Goal: Task Accomplishment & Management: Complete application form

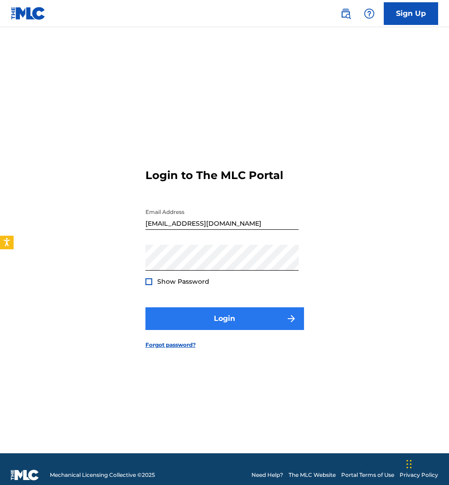
click at [218, 319] on button "Login" at bounding box center [224, 318] width 158 height 23
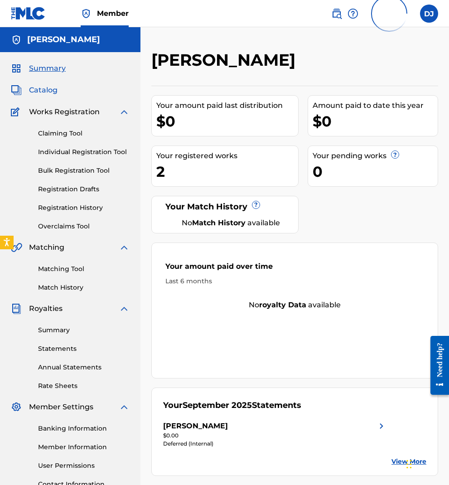
click at [47, 92] on span "Catalog" at bounding box center [43, 90] width 29 height 11
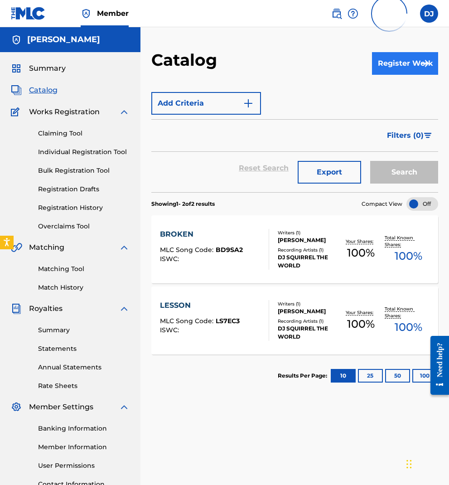
click at [406, 67] on button "Register Work" at bounding box center [405, 63] width 66 height 23
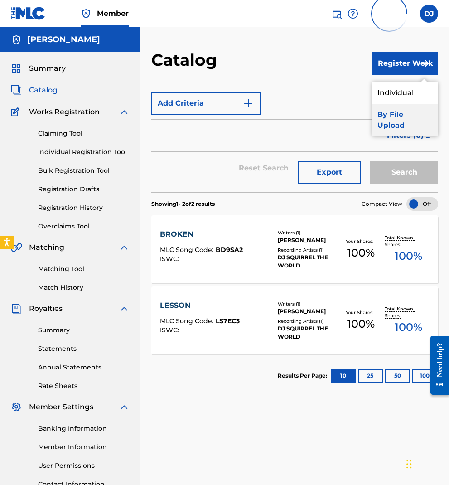
click at [381, 116] on link "By File Upload" at bounding box center [405, 120] width 66 height 33
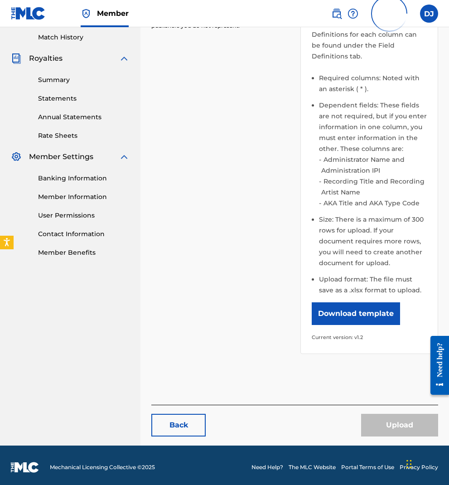
scroll to position [254, 0]
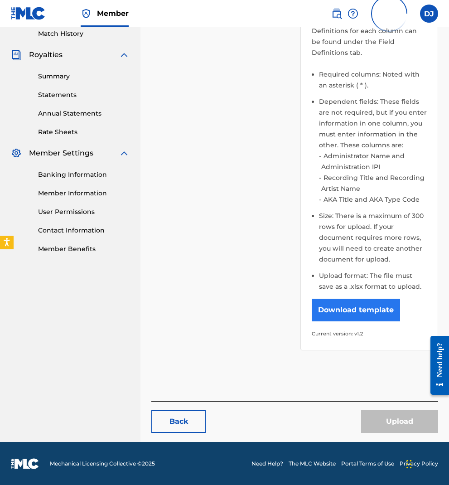
click at [340, 311] on button "Download template" at bounding box center [356, 309] width 88 height 23
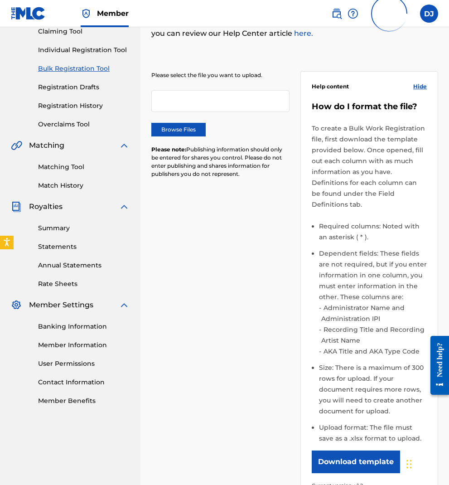
scroll to position [29, 0]
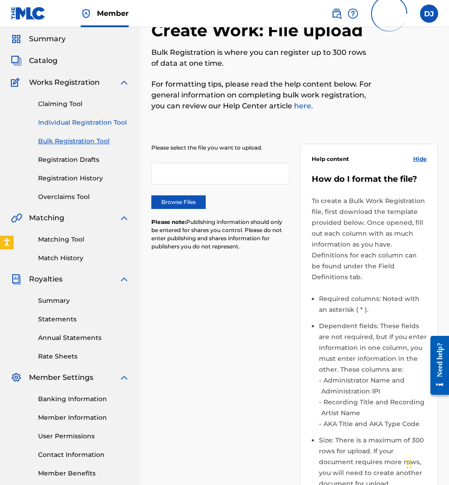
click at [76, 119] on link "Individual Registration Tool" at bounding box center [83, 123] width 91 height 10
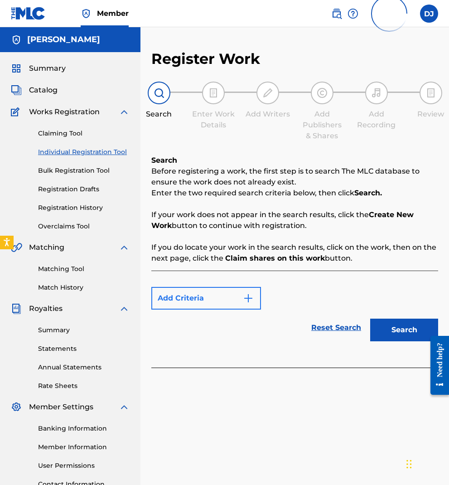
click at [247, 299] on img "Search Form" at bounding box center [248, 298] width 11 height 11
click at [250, 296] on img "Search Form" at bounding box center [248, 298] width 11 height 11
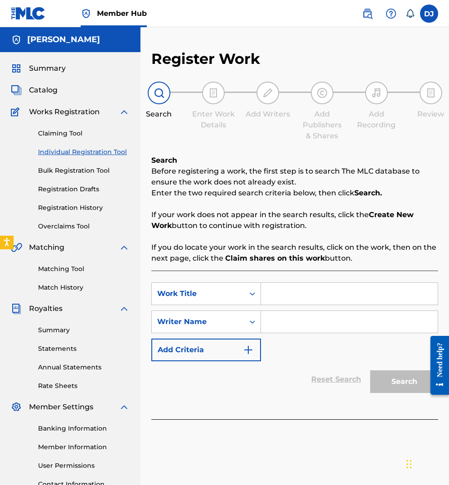
click at [278, 298] on input "Search Form" at bounding box center [349, 294] width 177 height 22
type input "Beast Feast"
click at [307, 329] on input "Search Form" at bounding box center [349, 322] width 177 height 22
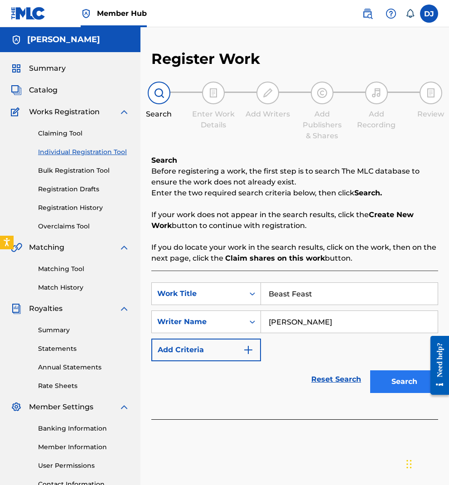
type input "[PERSON_NAME]"
click at [394, 382] on button "Search" at bounding box center [404, 381] width 68 height 23
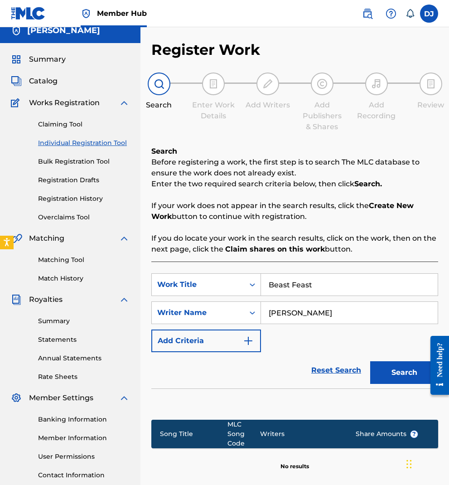
scroll to position [97, 0]
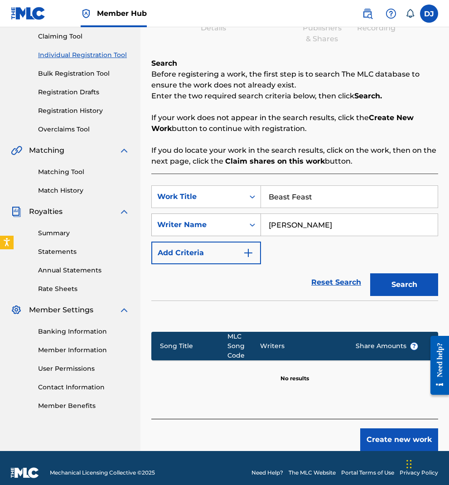
click at [253, 225] on icon "Search Form" at bounding box center [252, 224] width 5 height 3
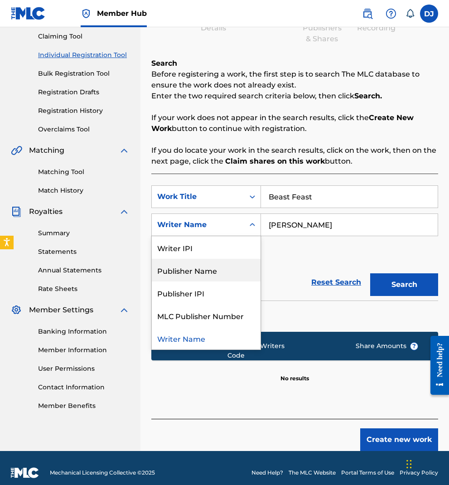
click at [223, 270] on div "Publisher Name" at bounding box center [206, 270] width 109 height 23
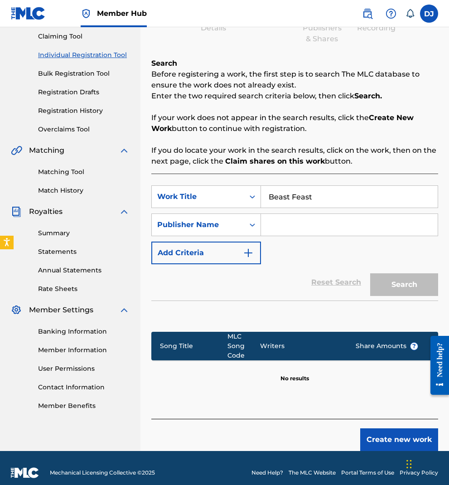
click at [293, 225] on input "Search Form" at bounding box center [349, 225] width 177 height 22
click at [254, 226] on icon "Search Form" at bounding box center [252, 224] width 9 height 9
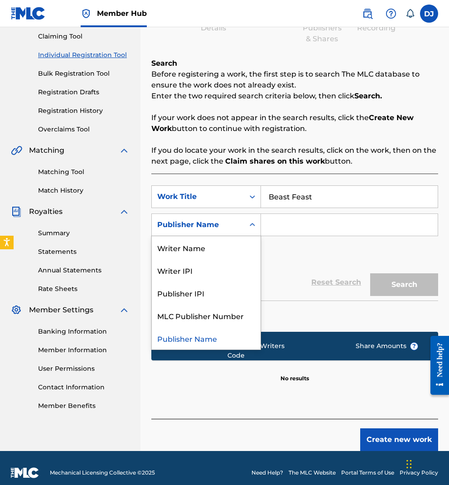
click at [321, 231] on input "Search Form" at bounding box center [349, 225] width 177 height 22
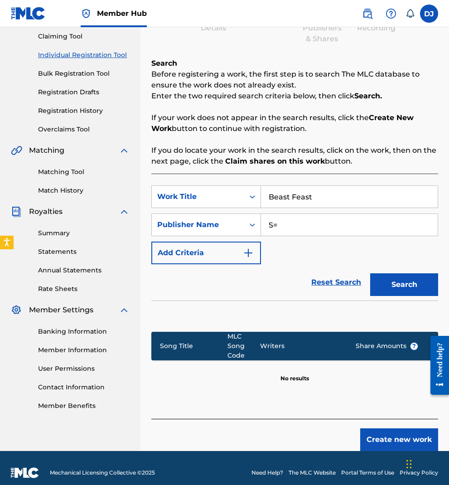
type input "S"
click at [407, 283] on button "Search" at bounding box center [404, 284] width 68 height 23
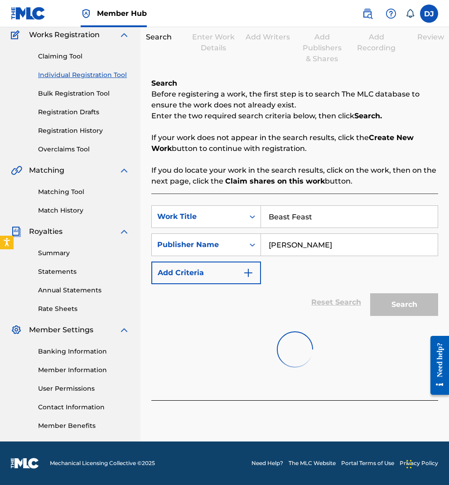
scroll to position [77, 0]
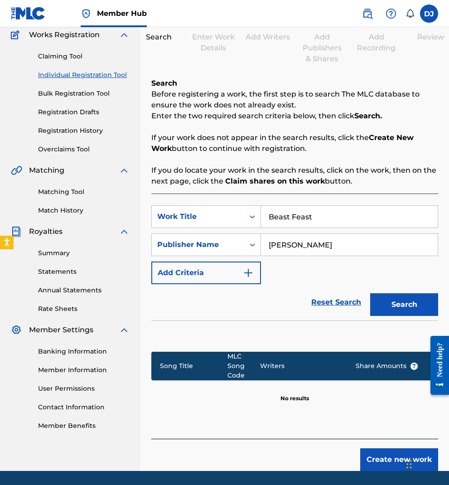
click at [335, 248] on input "[PERSON_NAME]" at bounding box center [349, 245] width 177 height 22
type input "DJ Squirrel the World"
click at [408, 309] on button "Search" at bounding box center [404, 304] width 68 height 23
click at [253, 245] on icon "Search Form" at bounding box center [252, 244] width 9 height 9
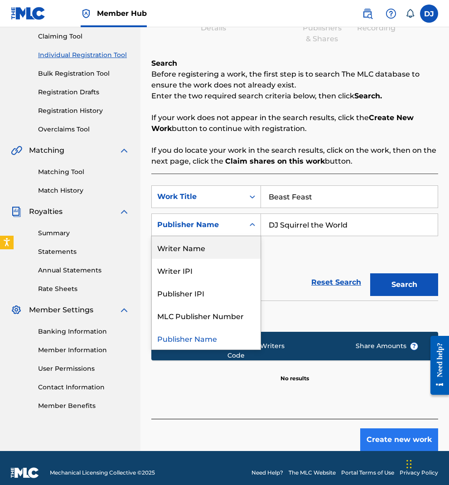
click at [400, 429] on button "Create new work" at bounding box center [399, 439] width 78 height 23
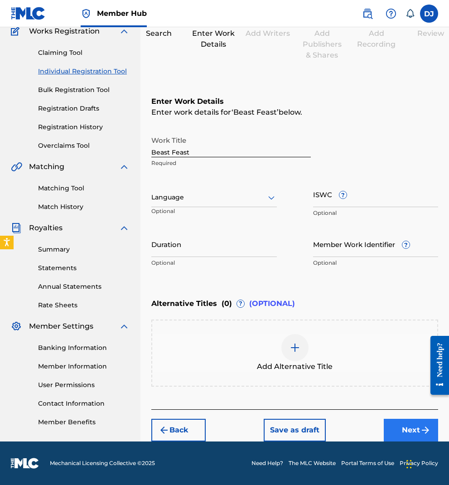
scroll to position [81, 0]
click at [265, 200] on div at bounding box center [213, 197] width 125 height 11
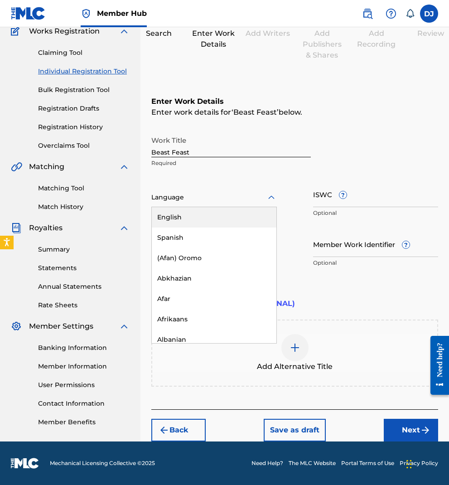
click at [257, 218] on div "English" at bounding box center [214, 217] width 125 height 20
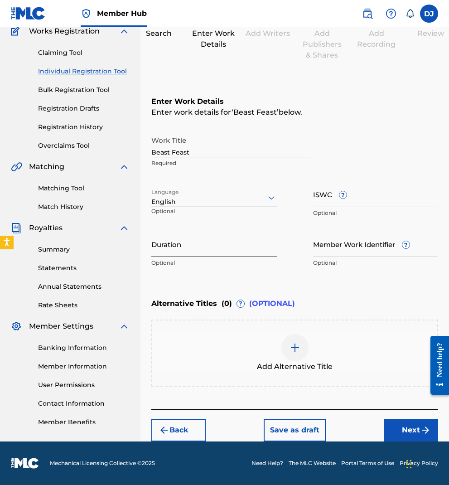
click at [231, 245] on input "Duration" at bounding box center [213, 244] width 125 height 26
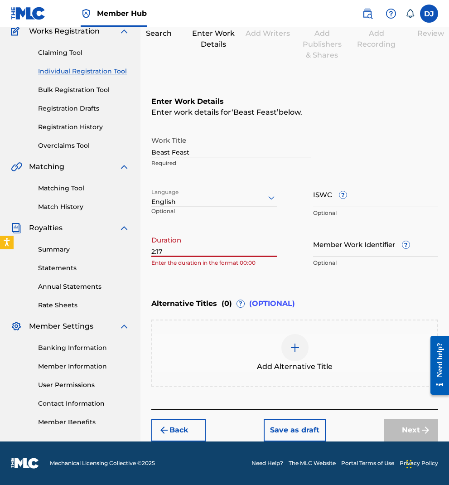
type input "2:17"
click at [295, 336] on div at bounding box center [294, 347] width 27 height 27
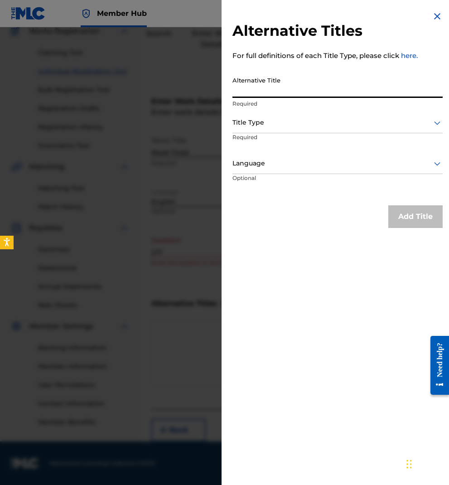
click at [281, 86] on input "Alternative Title" at bounding box center [337, 85] width 210 height 26
type input "C"
click at [300, 118] on div at bounding box center [337, 122] width 210 height 11
click at [295, 90] on input "Alternative Title" at bounding box center [337, 85] width 210 height 26
type input "Beast Unleashed"
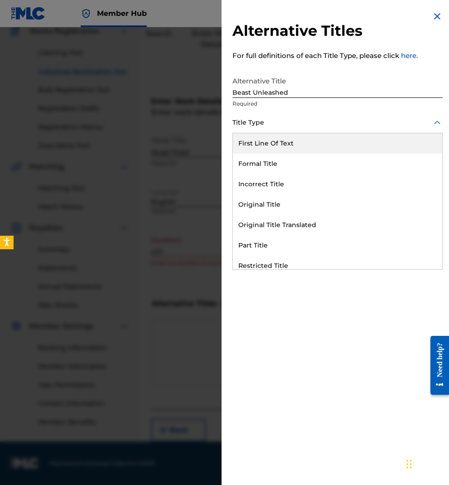
click at [286, 121] on div at bounding box center [337, 122] width 210 height 11
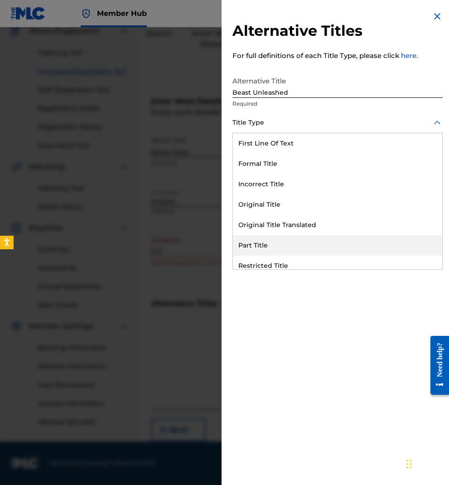
click at [280, 242] on div "Part Title" at bounding box center [337, 245] width 209 height 20
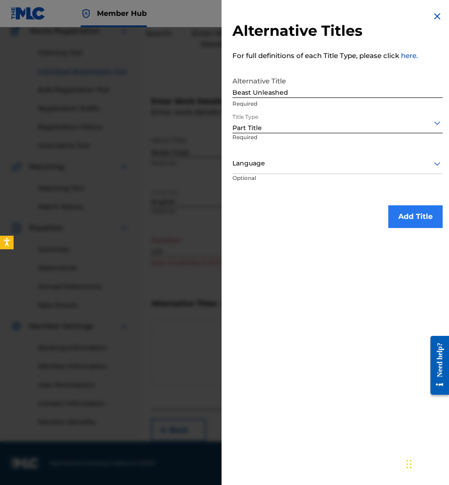
click at [418, 217] on button "Add Title" at bounding box center [415, 216] width 54 height 23
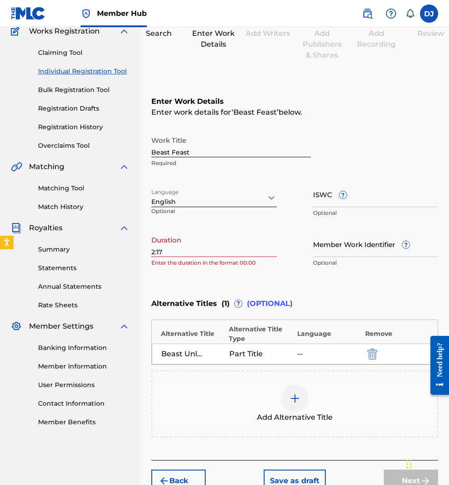
click at [151, 250] on div "Register Work Search Enter Work Details Add Writers Add Publishers & Shares Add…" at bounding box center [294, 230] width 308 height 523
click at [153, 254] on input "2:17" at bounding box center [213, 244] width 125 height 26
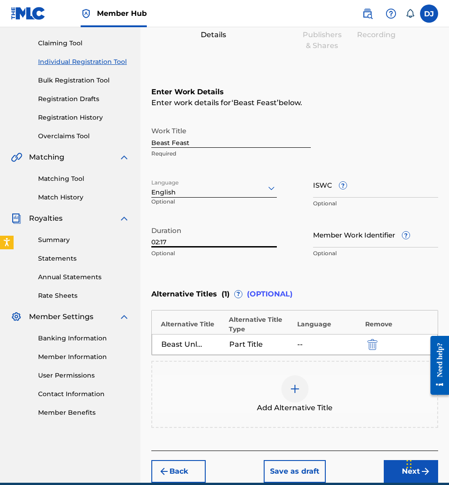
scroll to position [131, 0]
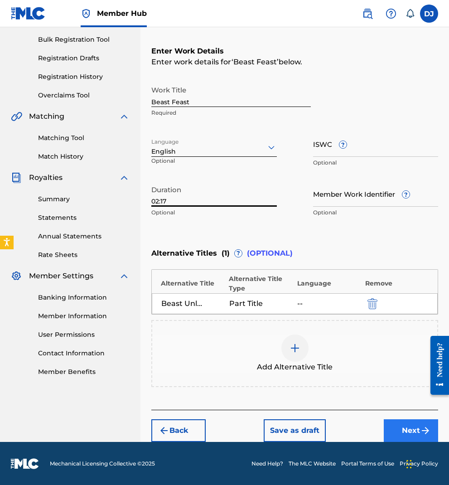
type input "02:17"
click at [412, 427] on button "Next" at bounding box center [411, 430] width 54 height 23
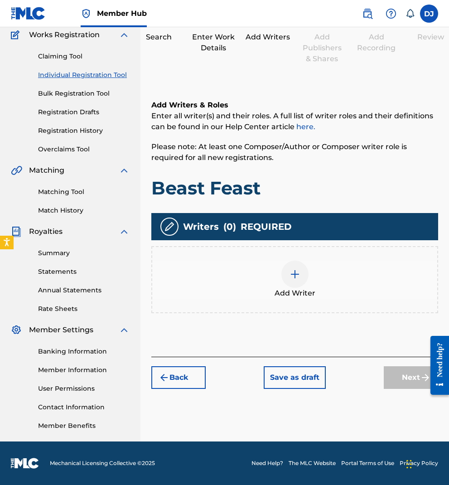
click at [286, 269] on div at bounding box center [294, 273] width 27 height 27
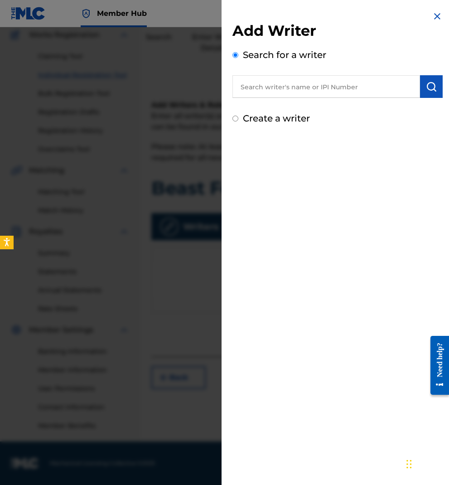
click at [293, 94] on input "text" at bounding box center [325, 86] width 187 height 23
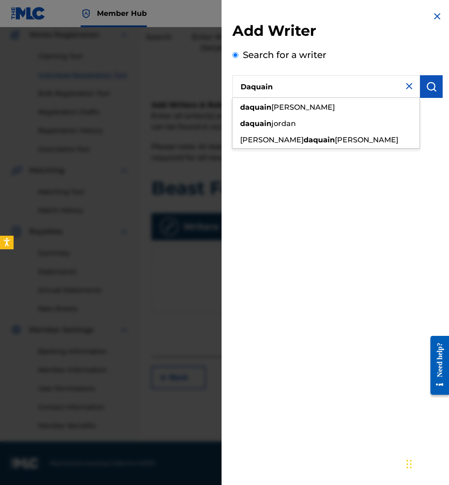
drag, startPoint x: 292, startPoint y: 95, endPoint x: 278, endPoint y: 123, distance: 30.8
click at [278, 123] on span "jordan" at bounding box center [283, 123] width 24 height 9
type input "[PERSON_NAME]"
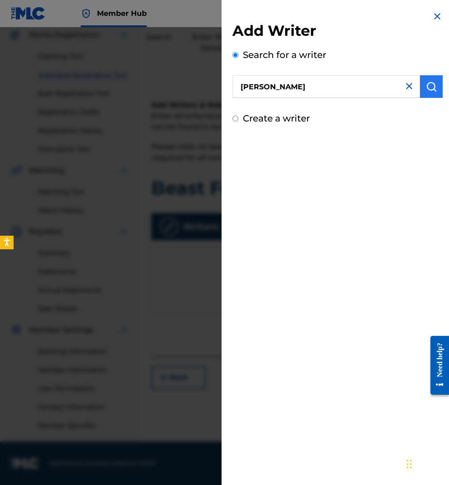
click at [426, 87] on img "submit" at bounding box center [431, 86] width 11 height 11
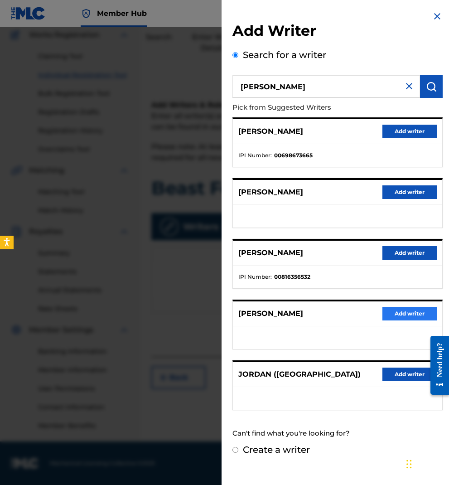
click at [425, 315] on button "Add writer" at bounding box center [409, 314] width 54 height 14
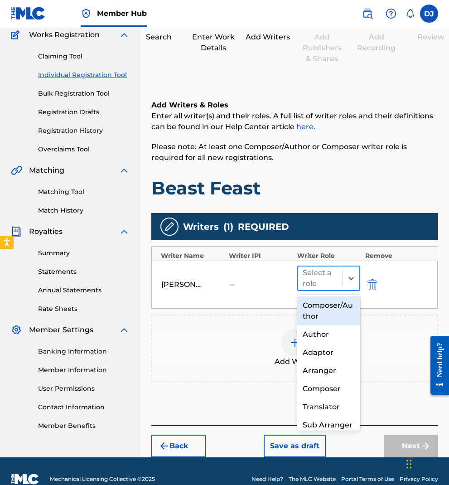
click at [316, 280] on div at bounding box center [320, 278] width 36 height 13
click at [326, 308] on div "Composer/Author" at bounding box center [328, 310] width 63 height 29
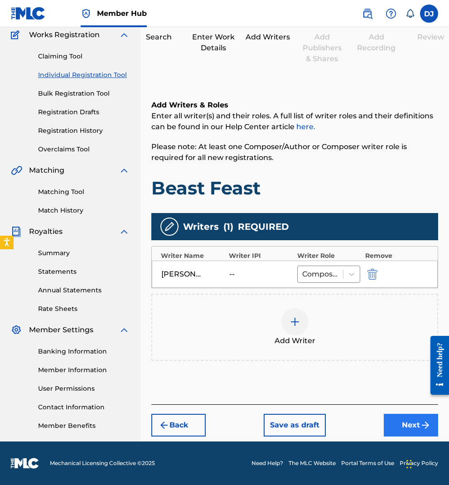
click at [408, 415] on button "Next" at bounding box center [411, 424] width 54 height 23
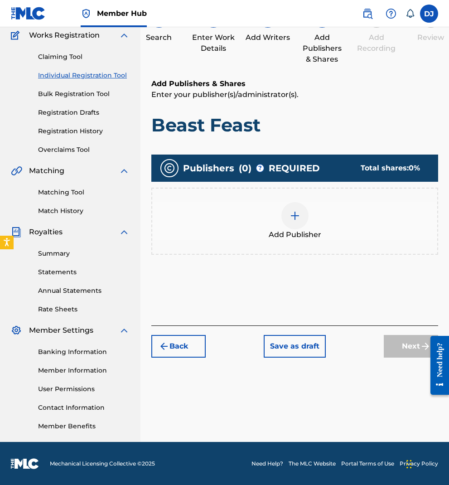
scroll to position [41, 0]
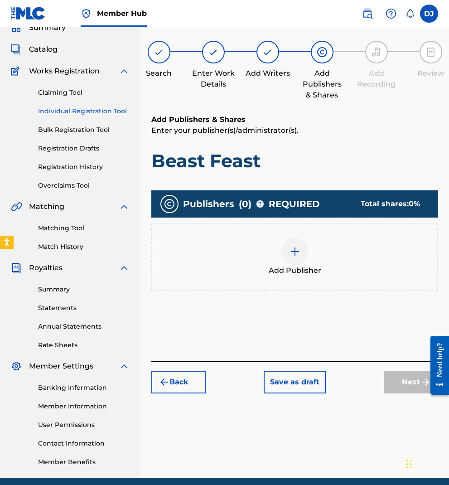
click at [296, 249] on img at bounding box center [294, 251] width 11 height 11
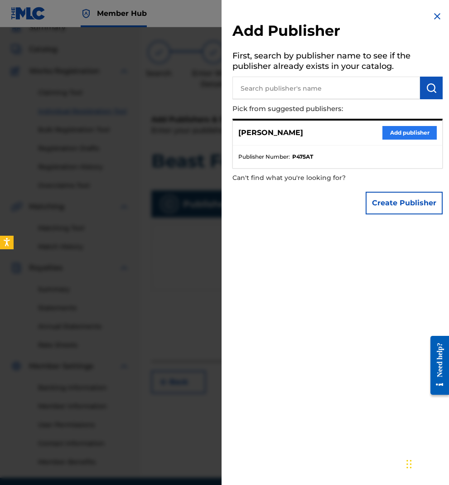
click at [394, 134] on button "Add publisher" at bounding box center [409, 133] width 54 height 14
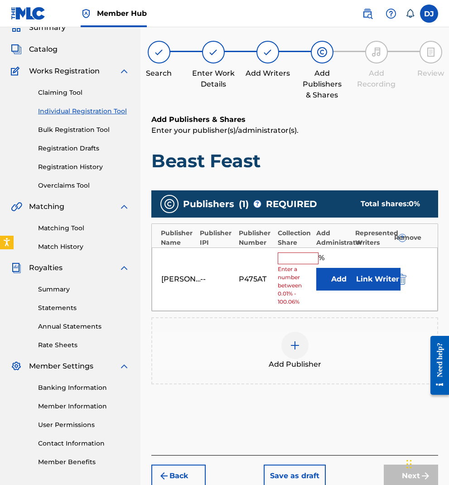
click at [283, 258] on input "text" at bounding box center [298, 258] width 41 height 12
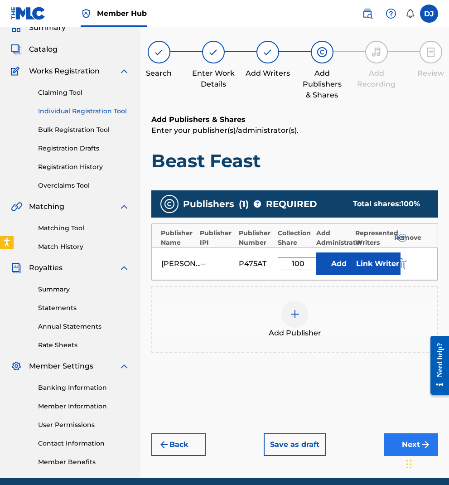
type input "100"
click at [399, 440] on button "Next" at bounding box center [411, 444] width 54 height 23
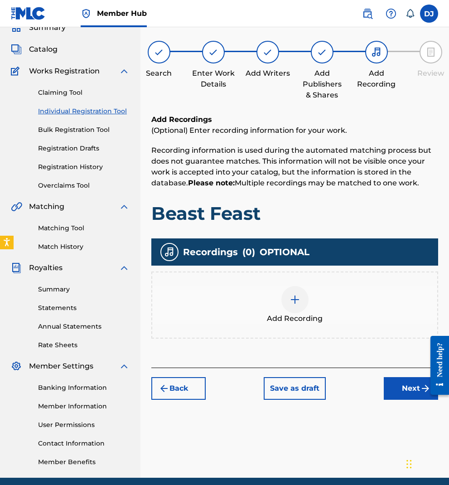
click at [296, 297] on img at bounding box center [294, 299] width 11 height 11
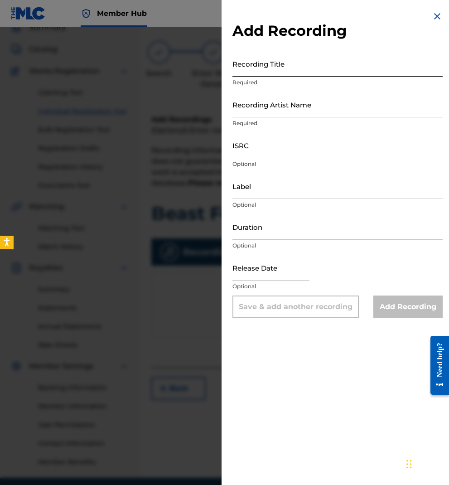
click at [266, 68] on input "Recording Title" at bounding box center [337, 64] width 210 height 26
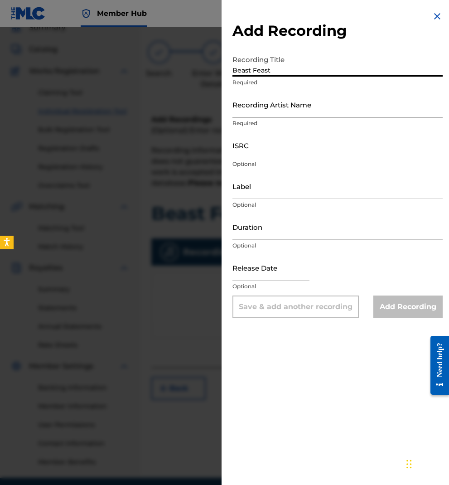
type input "Beast Feast"
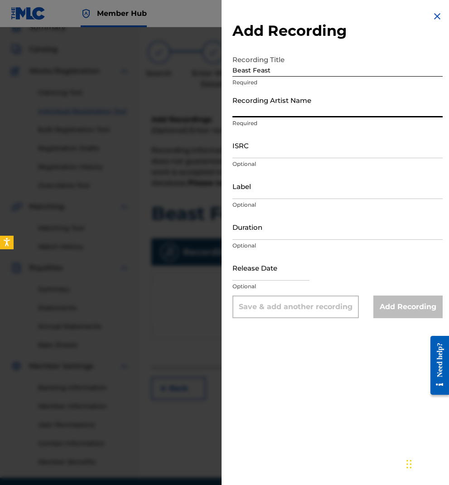
click at [276, 111] on input "Recording Artist Name" at bounding box center [337, 104] width 210 height 26
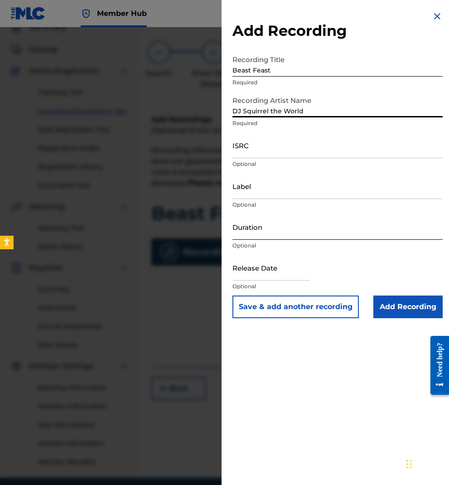
type input "DJ Squirrel the World"
click at [262, 232] on input "Duration" at bounding box center [337, 227] width 210 height 26
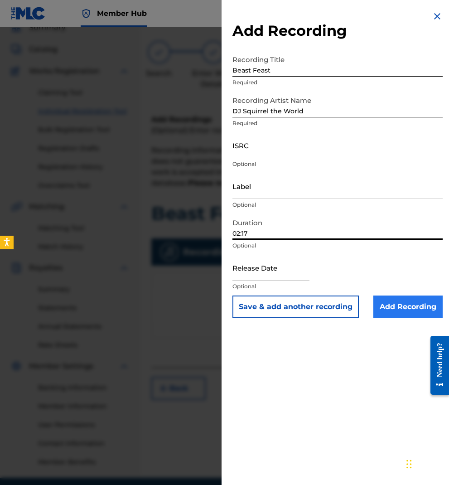
type input "02:17"
click at [393, 308] on input "Add Recording" at bounding box center [407, 306] width 69 height 23
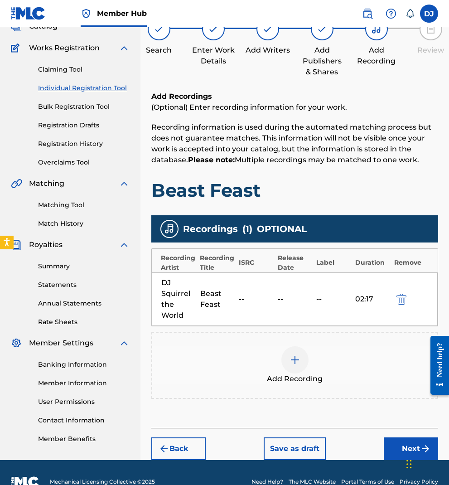
scroll to position [82, 0]
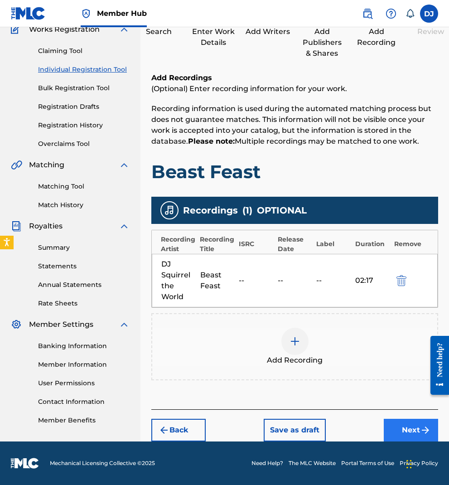
click at [417, 425] on button "Next" at bounding box center [411, 429] width 54 height 23
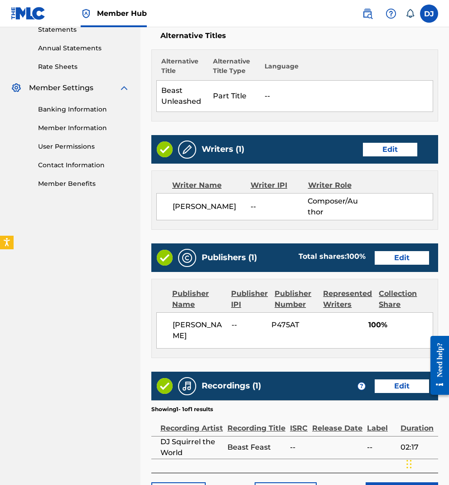
scroll to position [381, 0]
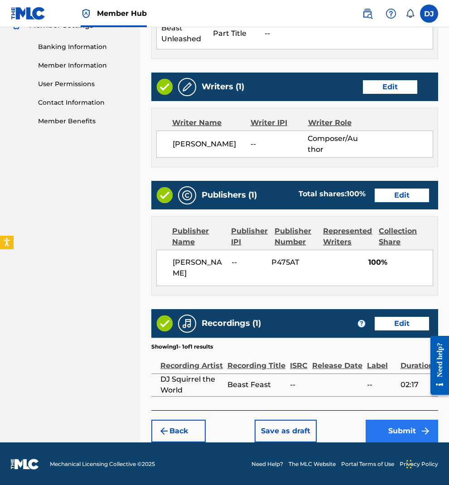
click at [409, 427] on button "Submit" at bounding box center [401, 430] width 72 height 23
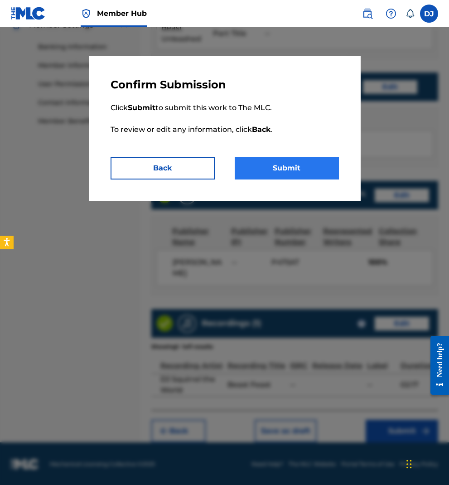
click at [270, 171] on button "Submit" at bounding box center [287, 168] width 104 height 23
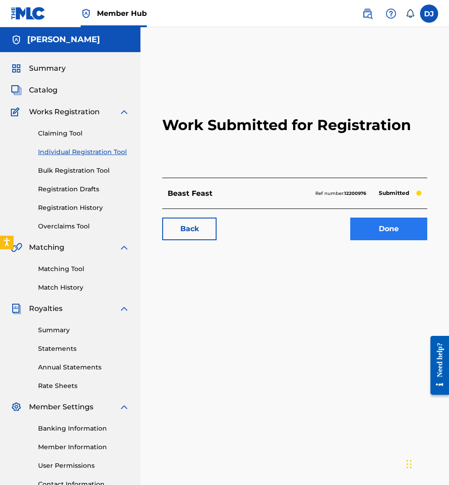
click at [381, 230] on link "Done" at bounding box center [388, 228] width 77 height 23
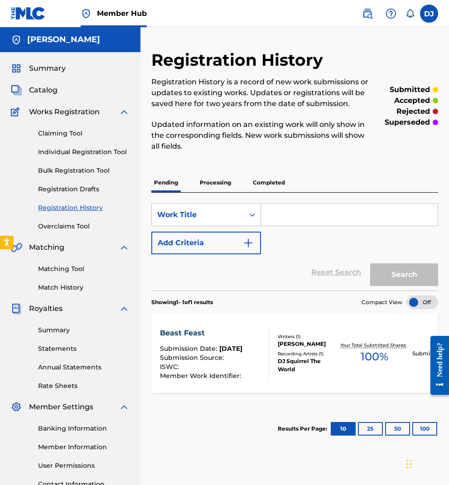
click at [271, 219] on input "Search Form" at bounding box center [349, 215] width 177 height 22
type input "sorrow"
click at [392, 269] on button "Search" at bounding box center [404, 274] width 68 height 23
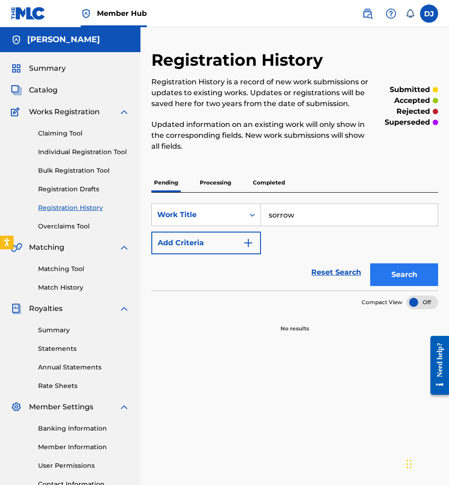
click at [392, 269] on button "Search" at bounding box center [404, 274] width 68 height 23
click at [247, 242] on img "Search Form" at bounding box center [248, 242] width 11 height 11
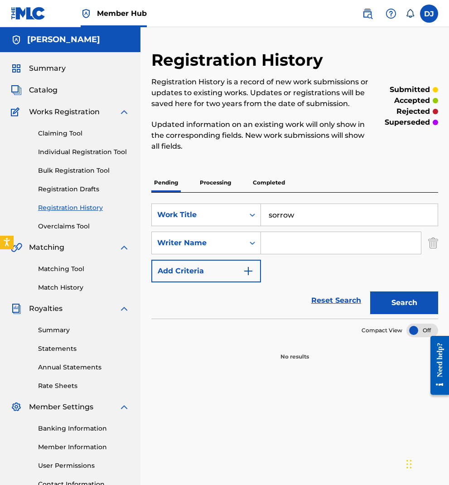
click at [276, 245] on input "Search Form" at bounding box center [341, 243] width 160 height 22
type input "[PERSON_NAME]"
click at [379, 302] on button "Search" at bounding box center [404, 302] width 68 height 23
click at [58, 149] on link "Individual Registration Tool" at bounding box center [83, 152] width 91 height 10
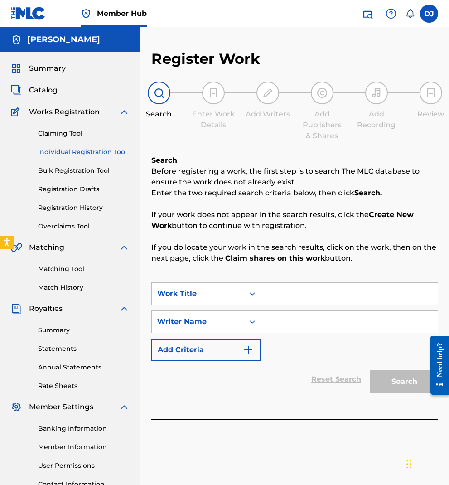
click at [307, 293] on input "Search Form" at bounding box center [349, 294] width 177 height 22
type input "sorrow"
drag, startPoint x: 307, startPoint y: 293, endPoint x: 78, endPoint y: 189, distance: 251.7
click at [78, 189] on link "Registration Drafts" at bounding box center [83, 189] width 91 height 10
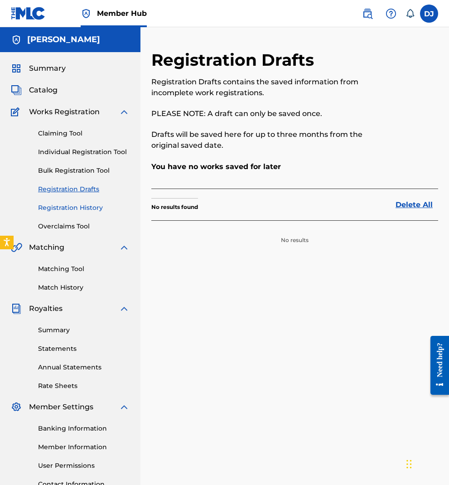
click at [86, 208] on link "Registration History" at bounding box center [83, 208] width 91 height 10
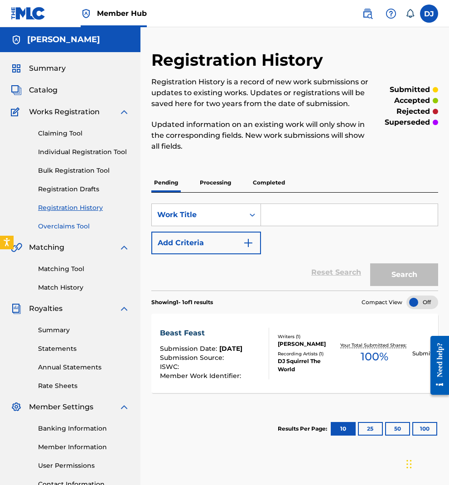
click at [67, 226] on link "Overclaims Tool" at bounding box center [83, 226] width 91 height 10
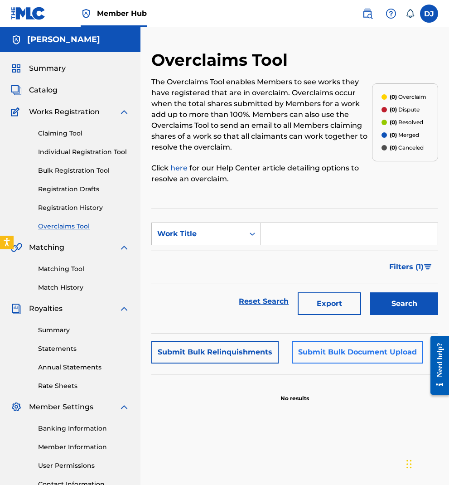
click at [336, 356] on button "Submit Bulk Document Upload" at bounding box center [357, 352] width 131 height 23
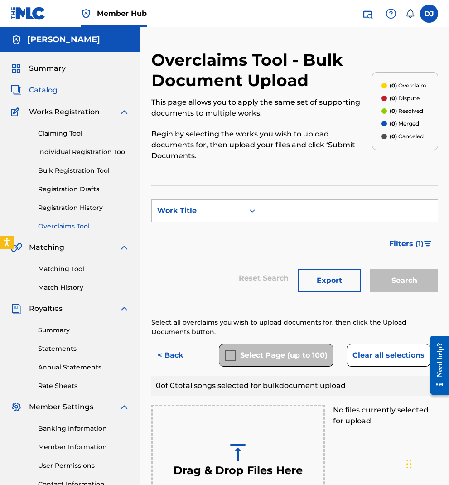
click at [41, 90] on span "Catalog" at bounding box center [43, 90] width 29 height 11
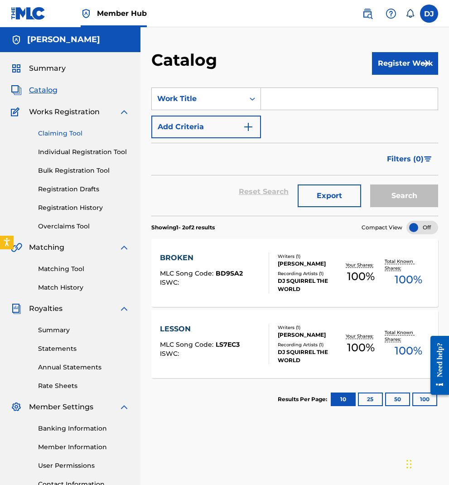
click at [70, 134] on link "Claiming Tool" at bounding box center [83, 134] width 91 height 10
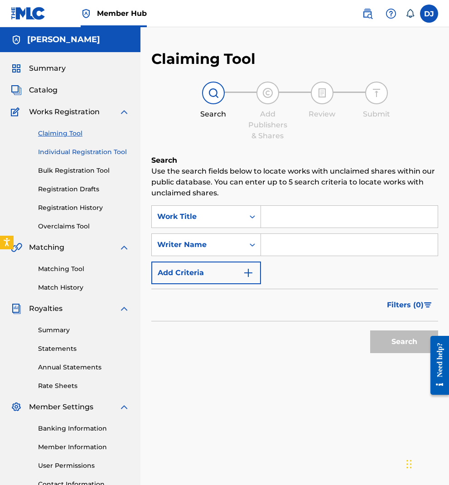
click at [68, 149] on link "Individual Registration Tool" at bounding box center [83, 152] width 91 height 10
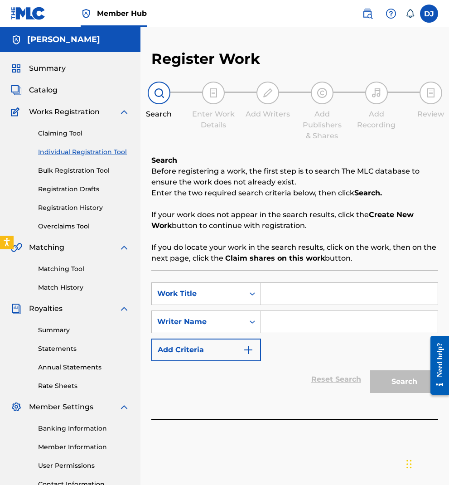
click at [301, 290] on input "Search Form" at bounding box center [349, 294] width 177 height 22
type input "Goodbye"
click at [333, 326] on input "Search Form" at bounding box center [349, 322] width 177 height 22
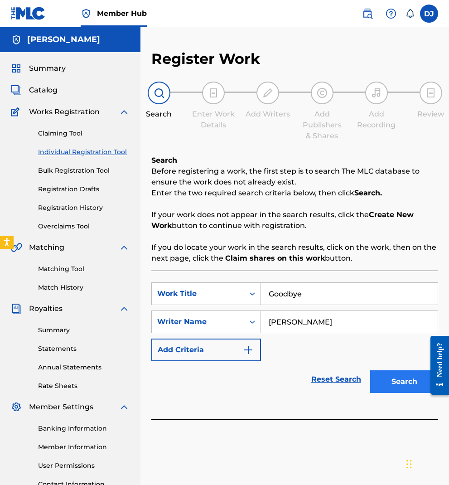
type input "[PERSON_NAME]"
click at [400, 379] on button "Search" at bounding box center [404, 381] width 68 height 23
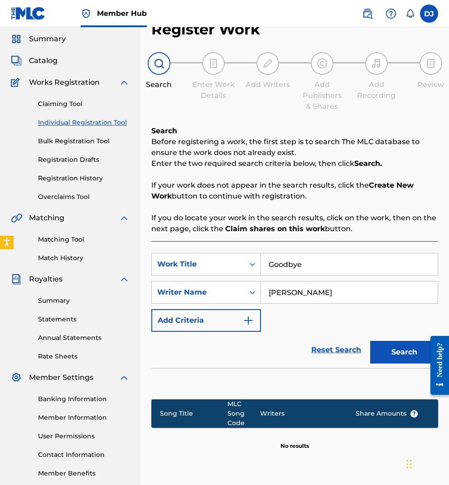
scroll to position [53, 0]
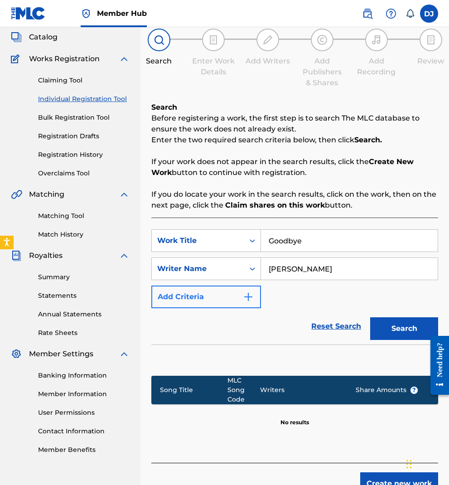
click at [245, 295] on img "Search Form" at bounding box center [248, 296] width 11 height 11
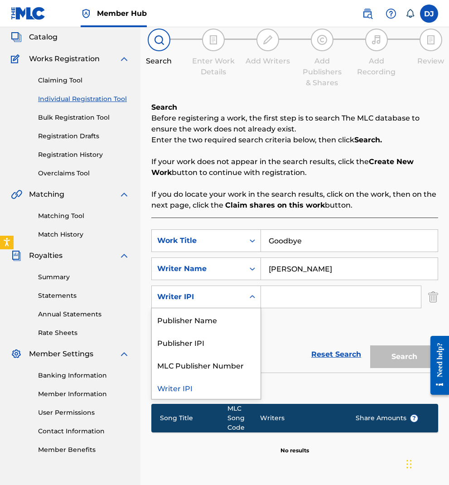
click at [251, 298] on icon "Search Form" at bounding box center [252, 296] width 9 height 9
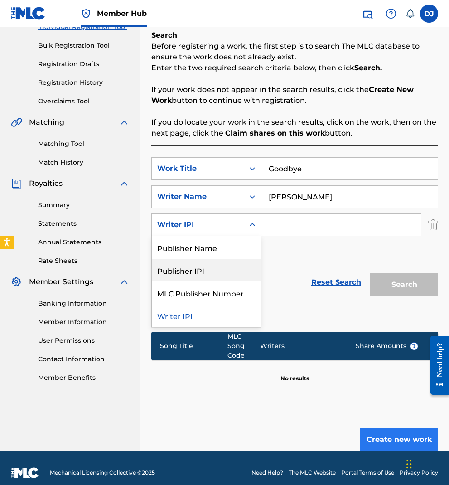
click at [373, 436] on button "Create new work" at bounding box center [399, 439] width 78 height 23
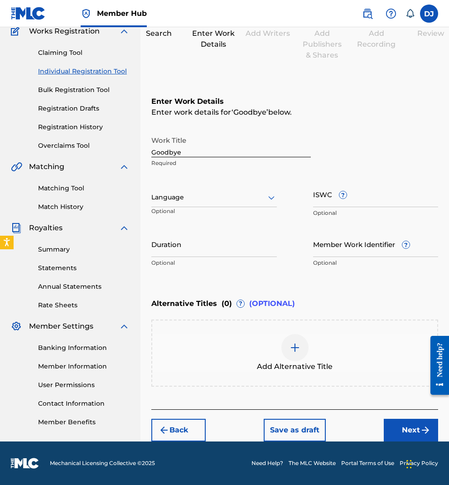
scroll to position [81, 0]
click at [216, 202] on div at bounding box center [213, 197] width 125 height 11
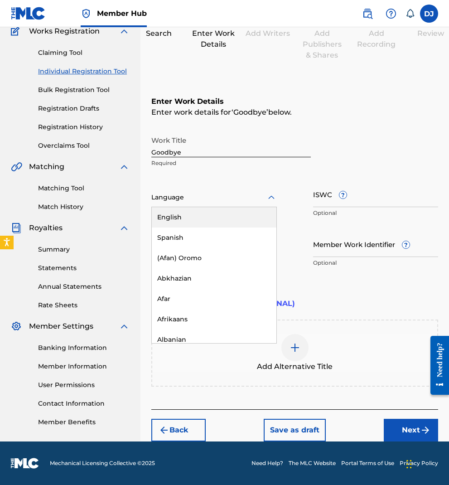
click at [203, 217] on div "English" at bounding box center [214, 217] width 125 height 20
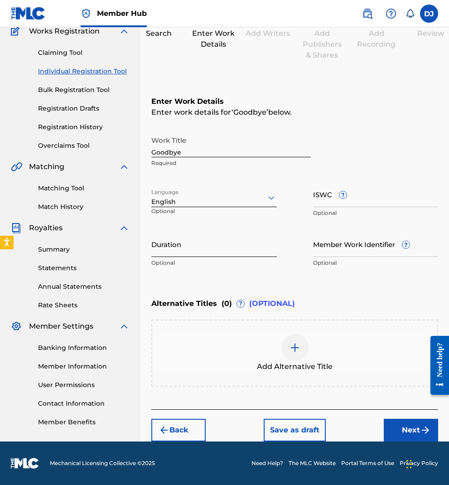
click at [234, 253] on input "Duration" at bounding box center [213, 244] width 125 height 26
type input "02:14"
click at [342, 250] on input "Member Work Identifier ?" at bounding box center [375, 244] width 125 height 26
click at [231, 321] on div "Add Alternative Title" at bounding box center [294, 352] width 287 height 67
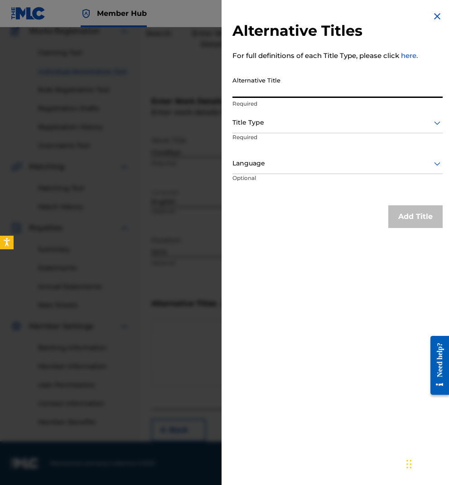
click at [295, 95] on input "Alternative Title" at bounding box center [337, 85] width 210 height 26
type input "Bye"
click at [291, 122] on div at bounding box center [337, 122] width 210 height 11
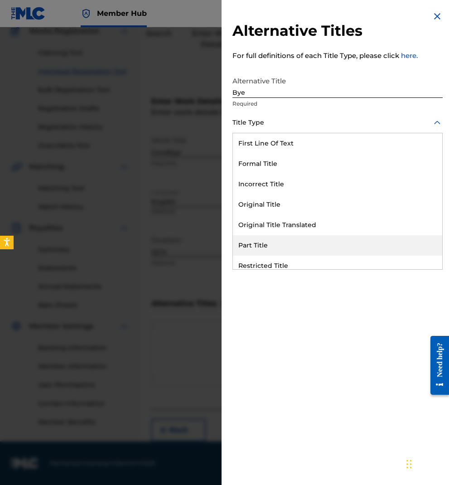
click at [279, 245] on div "Part Title" at bounding box center [337, 245] width 209 height 20
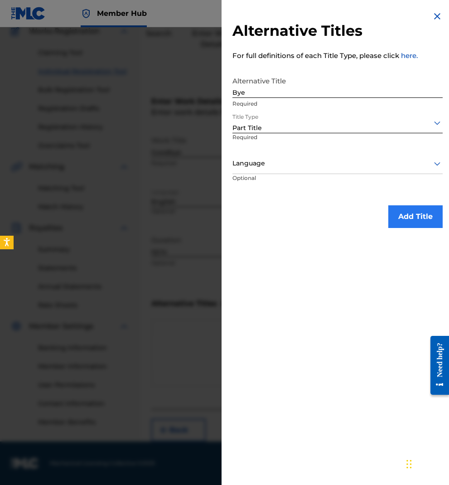
click at [417, 212] on button "Add Title" at bounding box center [415, 216] width 54 height 23
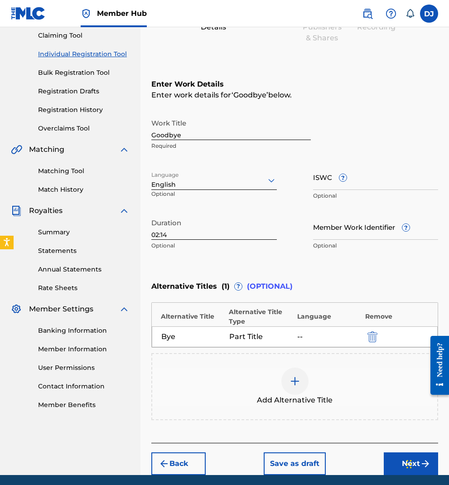
scroll to position [131, 0]
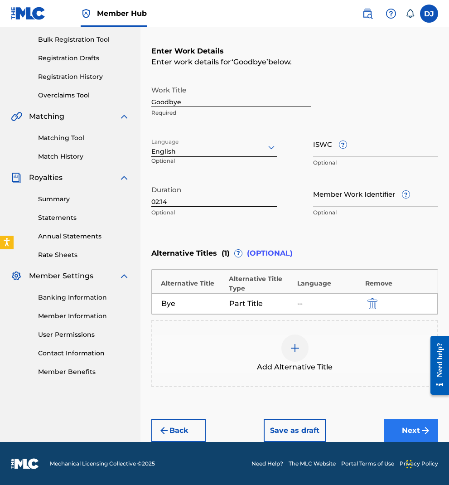
click at [424, 426] on img "submit" at bounding box center [425, 430] width 11 height 11
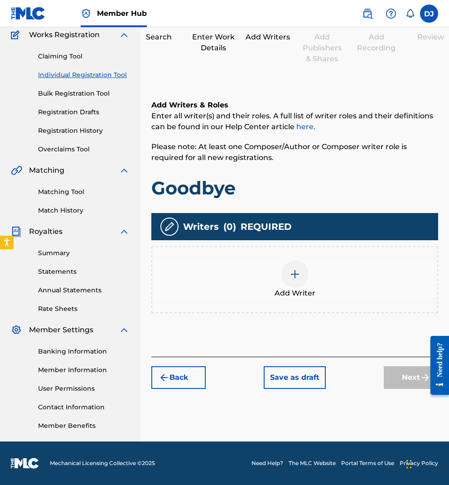
scroll to position [77, 0]
click at [291, 266] on div at bounding box center [294, 273] width 27 height 27
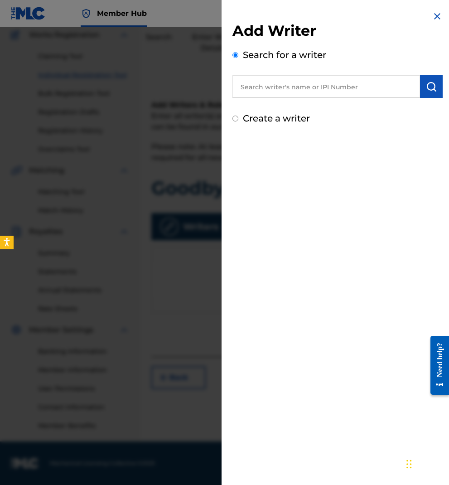
click at [291, 90] on input "text" at bounding box center [325, 86] width 187 height 23
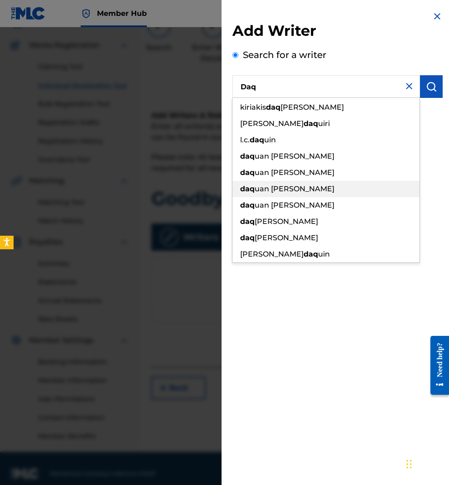
scroll to position [65, 0]
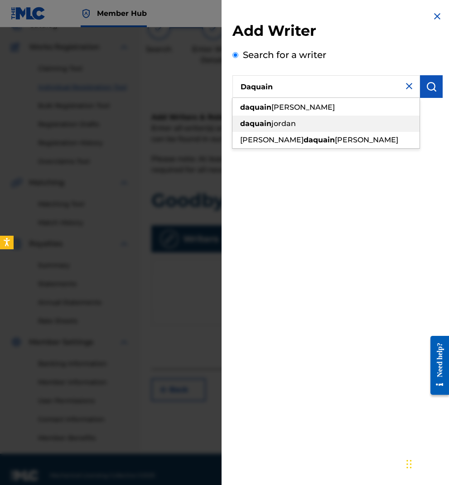
click at [283, 125] on span "jordan" at bounding box center [283, 123] width 24 height 9
type input "[PERSON_NAME]"
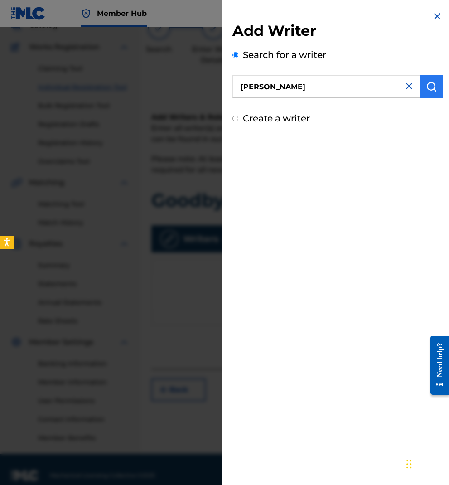
click at [427, 90] on img "submit" at bounding box center [431, 86] width 11 height 11
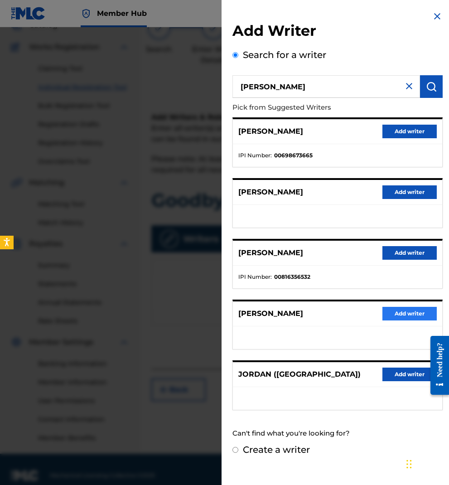
click at [402, 312] on button "Add writer" at bounding box center [409, 314] width 54 height 14
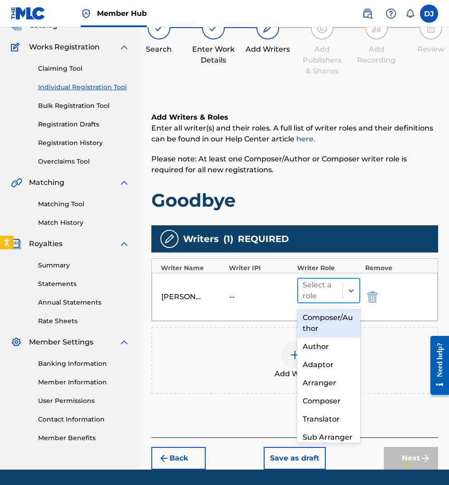
click at [329, 292] on div at bounding box center [320, 290] width 36 height 13
click at [327, 319] on div "Composer/Author" at bounding box center [328, 322] width 63 height 29
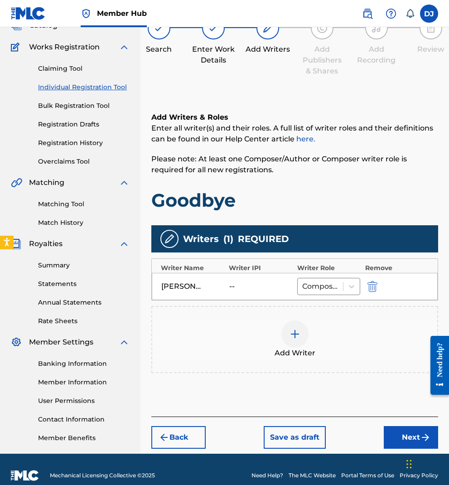
click at [413, 432] on button "Next" at bounding box center [411, 437] width 54 height 23
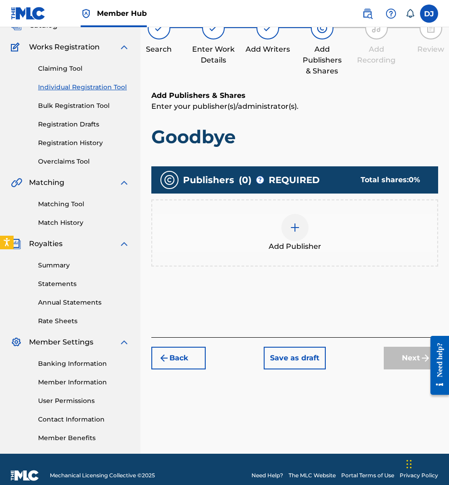
scroll to position [41, 0]
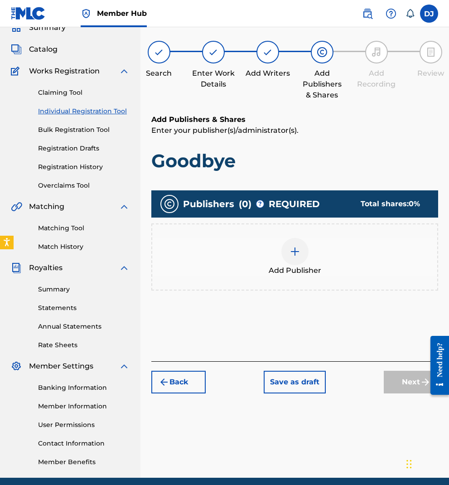
click at [296, 245] on div at bounding box center [294, 251] width 27 height 27
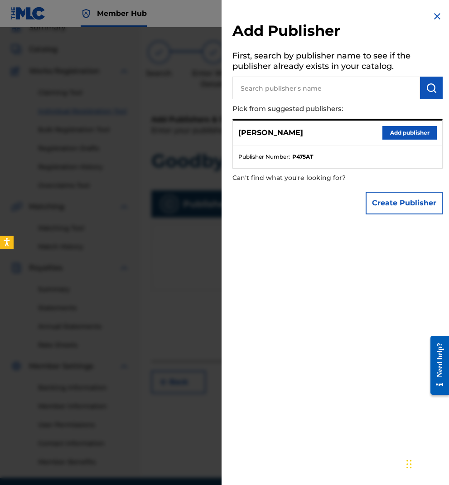
click at [307, 132] on div "[PERSON_NAME] Add publisher" at bounding box center [337, 132] width 209 height 25
click at [412, 134] on button "Add publisher" at bounding box center [409, 133] width 54 height 14
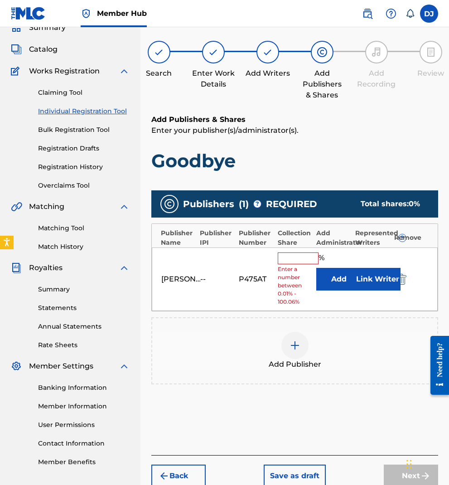
click at [308, 255] on input "text" at bounding box center [298, 258] width 41 height 12
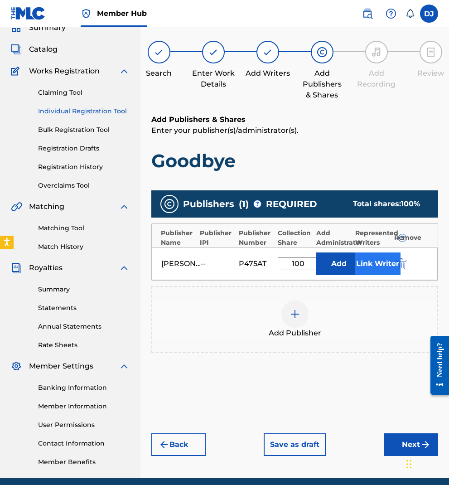
type input "100"
click at [374, 262] on button "Link Writer" at bounding box center [377, 263] width 45 height 23
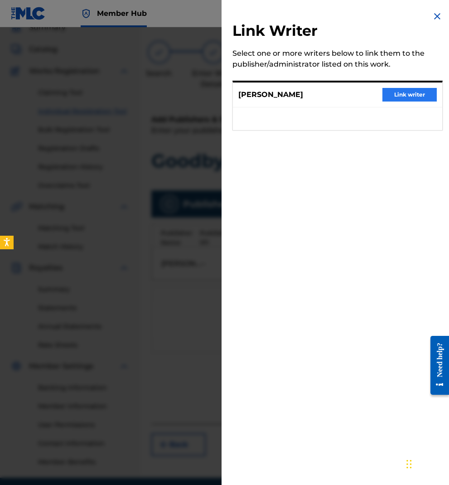
click at [397, 90] on button "Link writer" at bounding box center [409, 95] width 54 height 14
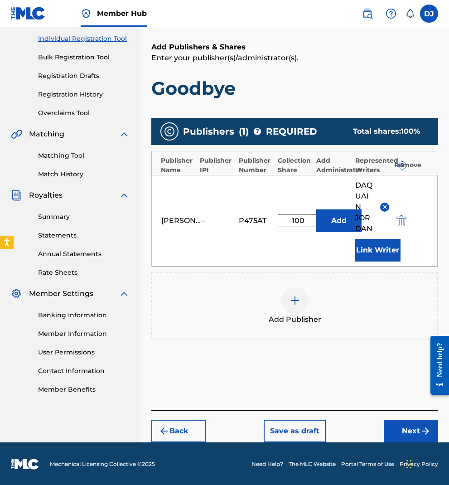
scroll to position [114, 0]
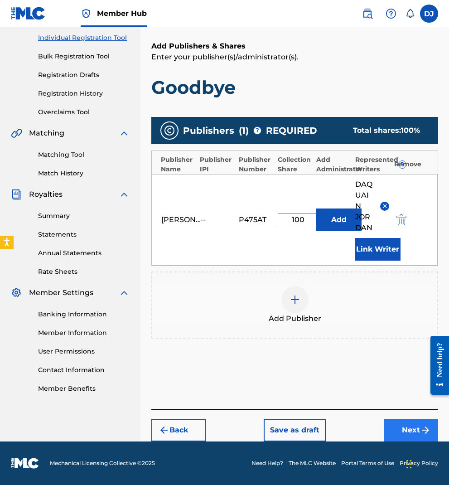
click at [410, 431] on button "Next" at bounding box center [411, 429] width 54 height 23
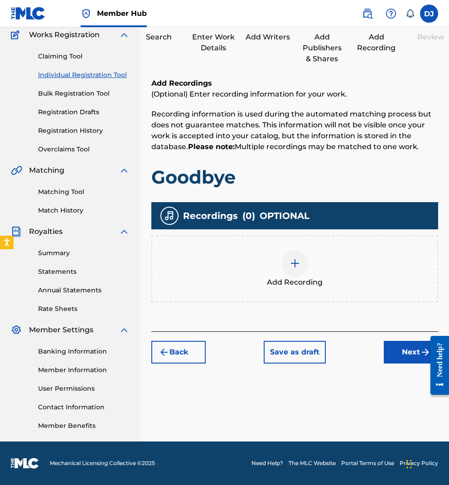
scroll to position [77, 0]
click at [298, 256] on div at bounding box center [294, 263] width 27 height 27
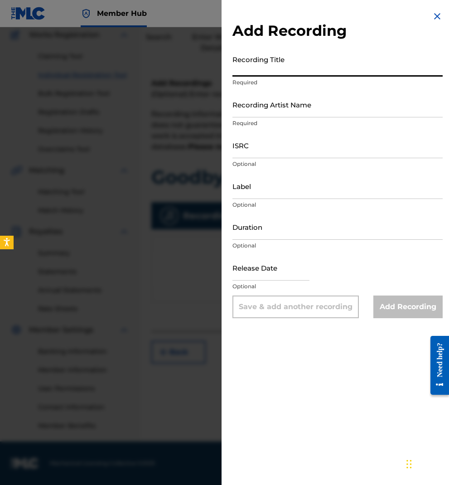
click at [275, 72] on input "Recording Title" at bounding box center [337, 64] width 210 height 26
type input "Goodbye"
click at [289, 111] on input "Recording Artist Name" at bounding box center [337, 104] width 210 height 26
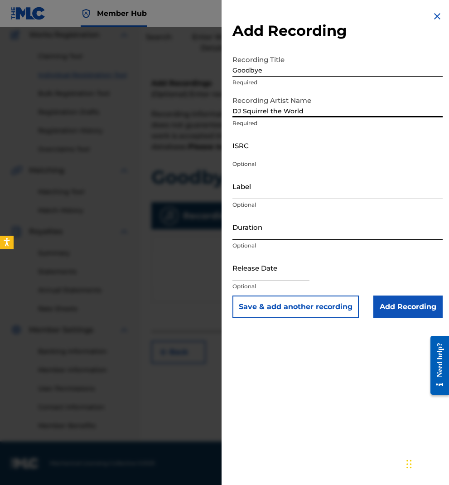
type input "DJ Squirrel the World"
click at [257, 232] on input "Duration" at bounding box center [337, 227] width 210 height 26
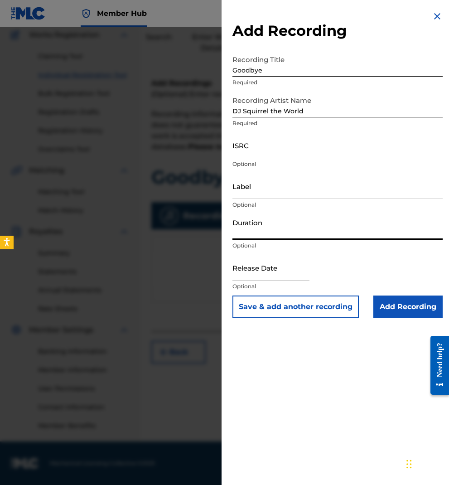
type input ")"
type input "2"
type input "02:14"
click at [409, 309] on input "Add Recording" at bounding box center [407, 306] width 69 height 23
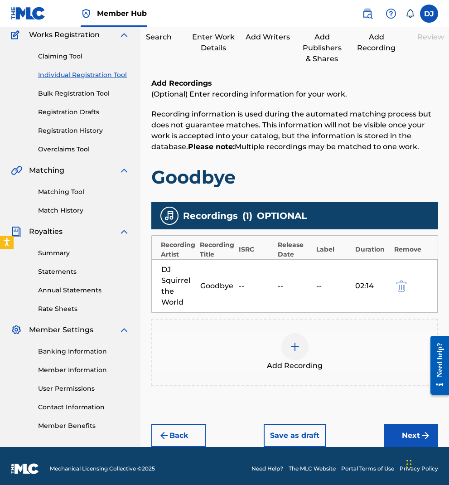
scroll to position [82, 0]
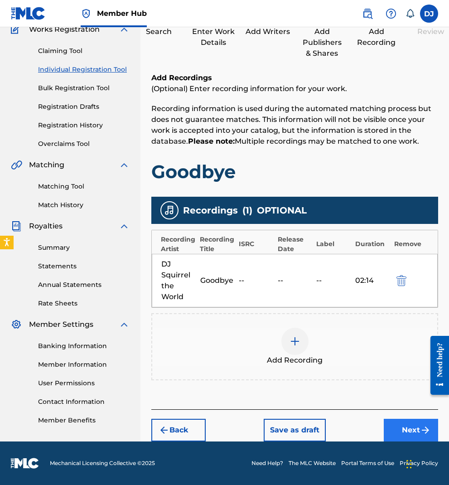
click at [422, 436] on button "Next" at bounding box center [411, 429] width 54 height 23
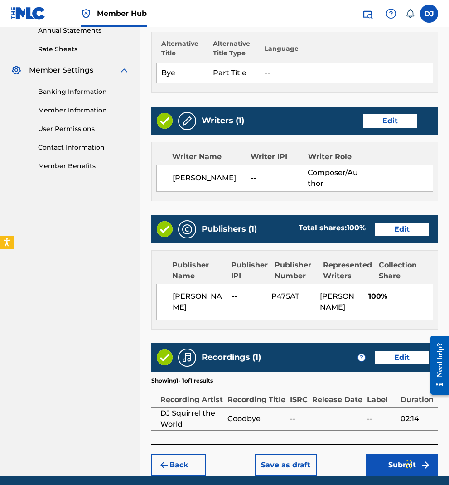
scroll to position [370, 0]
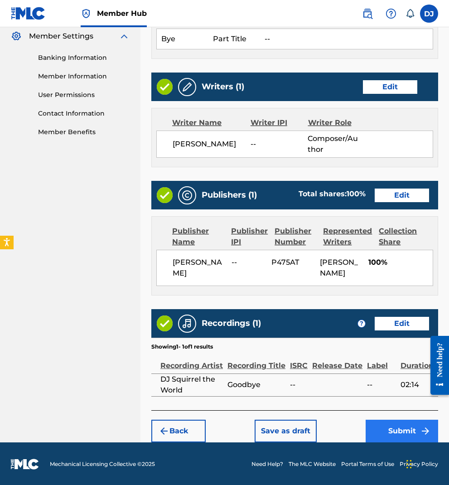
click at [408, 426] on button "Submit" at bounding box center [401, 430] width 72 height 23
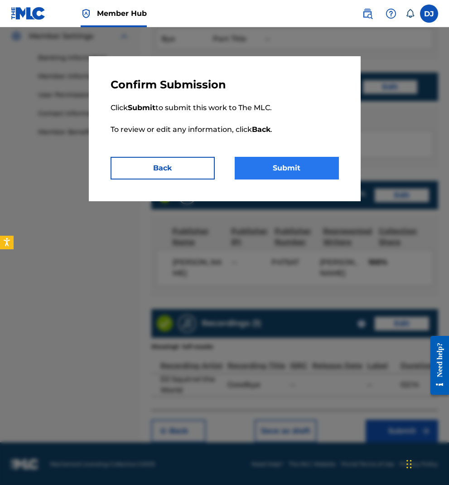
click at [314, 164] on button "Submit" at bounding box center [287, 168] width 104 height 23
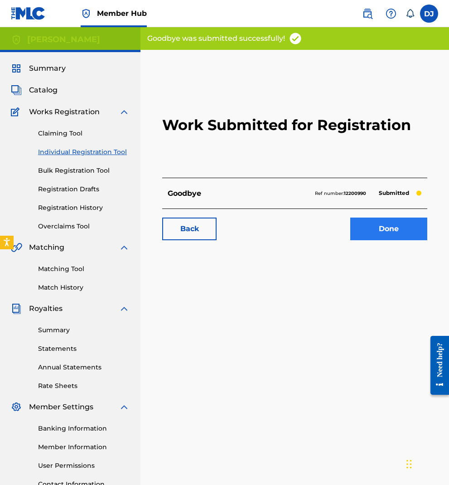
click at [391, 226] on link "Done" at bounding box center [388, 228] width 77 height 23
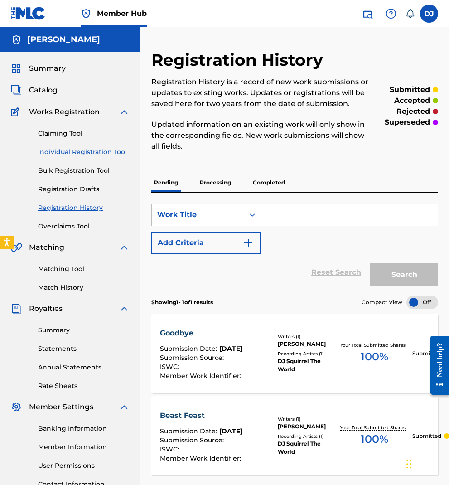
click at [81, 156] on link "Individual Registration Tool" at bounding box center [83, 152] width 91 height 10
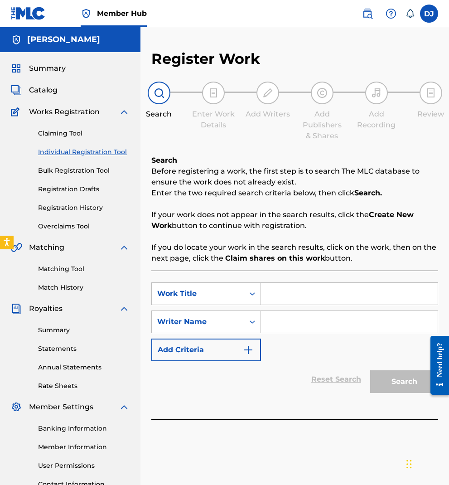
click at [307, 298] on input "Search Form" at bounding box center [349, 294] width 177 height 22
type input "Sorrow"
click at [338, 326] on input "Search Form" at bounding box center [349, 322] width 177 height 22
type input "Daquain"
click at [403, 382] on button "Search" at bounding box center [404, 381] width 68 height 23
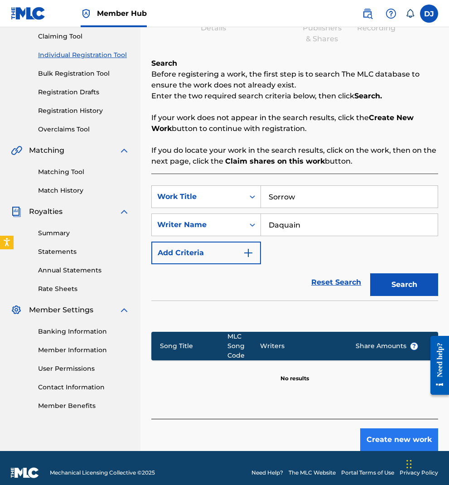
click at [391, 433] on button "Create new work" at bounding box center [399, 439] width 78 height 23
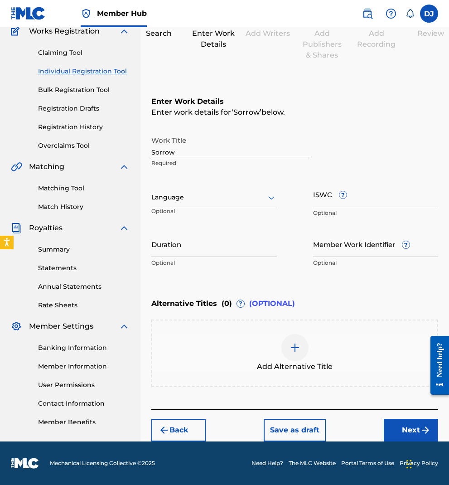
scroll to position [81, 0]
click at [226, 202] on div at bounding box center [213, 197] width 125 height 11
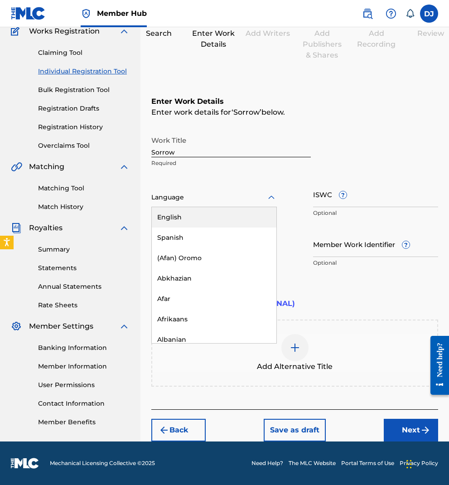
click at [225, 213] on div "English" at bounding box center [214, 217] width 125 height 20
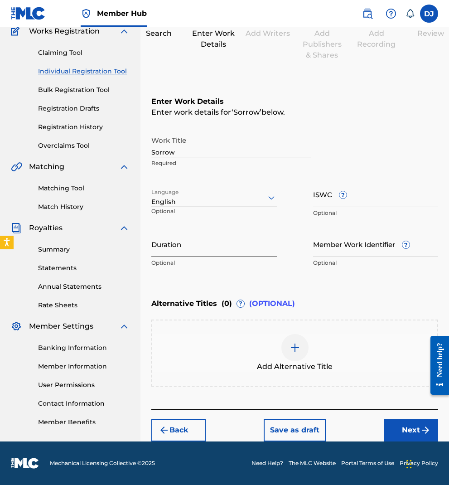
click at [206, 250] on input "Duration" at bounding box center [213, 244] width 125 height 26
type input ")"
type input "05:13"
click at [294, 347] on img at bounding box center [294, 347] width 11 height 11
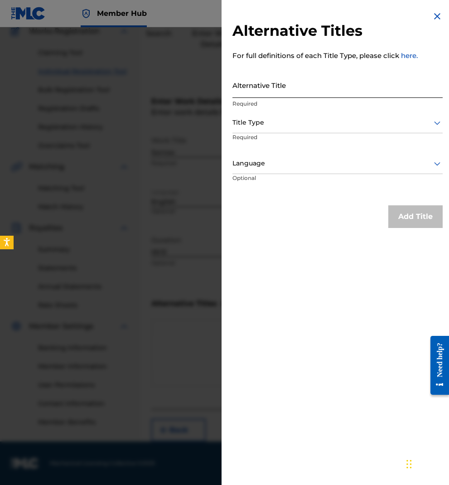
click at [272, 95] on input "Alternative Title" at bounding box center [337, 85] width 210 height 26
type input "Hurt"
click at [283, 125] on div at bounding box center [337, 122] width 210 height 11
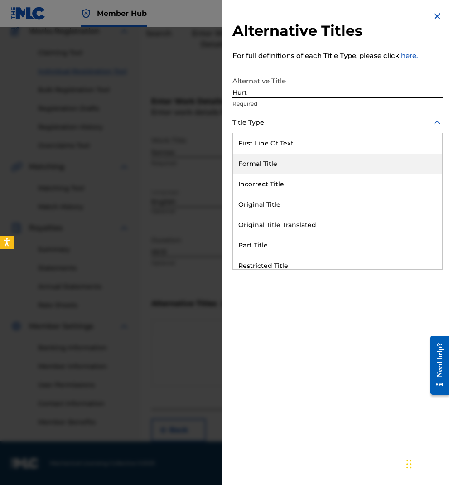
click at [311, 162] on div "Formal Title" at bounding box center [337, 164] width 209 height 20
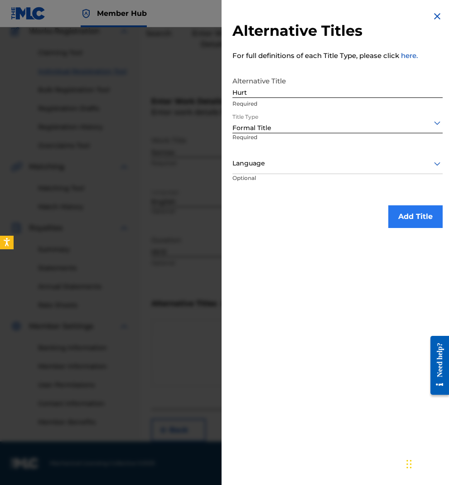
click at [422, 212] on button "Add Title" at bounding box center [415, 216] width 54 height 23
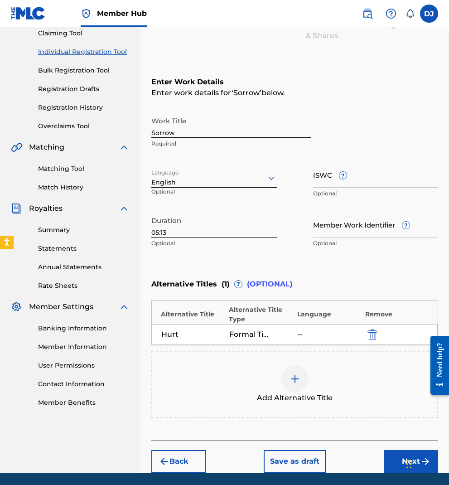
scroll to position [131, 0]
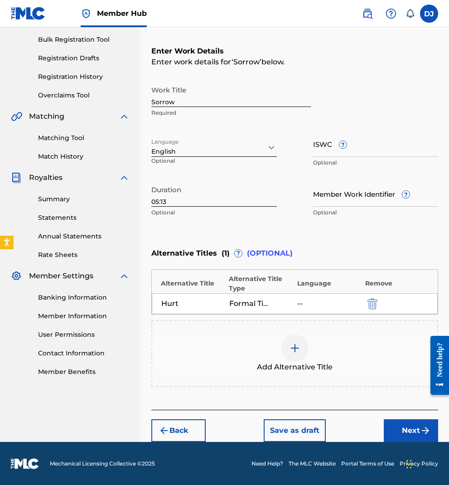
click at [301, 303] on div "--" at bounding box center [317, 303] width 41 height 11
click at [423, 427] on img "submit" at bounding box center [425, 430] width 11 height 11
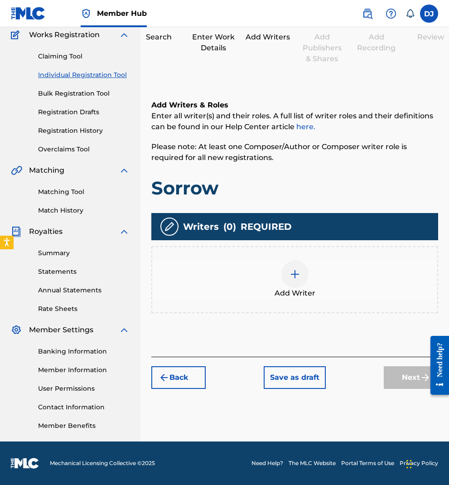
click at [298, 266] on div at bounding box center [294, 273] width 27 height 27
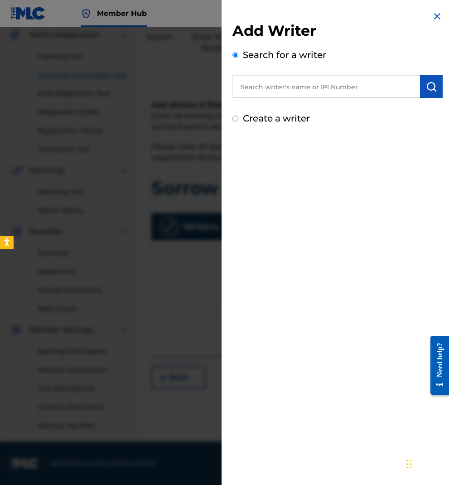
click at [307, 92] on input "text" at bounding box center [325, 86] width 187 height 23
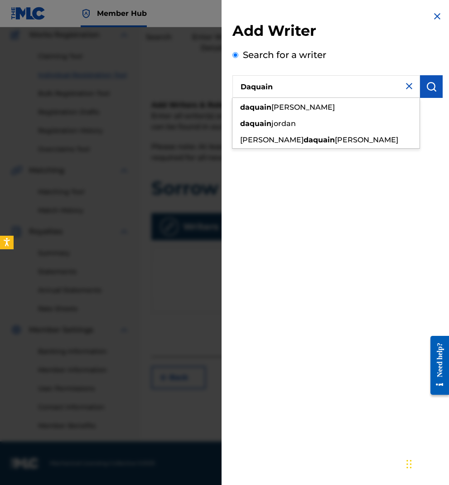
drag, startPoint x: 308, startPoint y: 92, endPoint x: 284, endPoint y: 123, distance: 39.0
click at [284, 123] on span "jordan" at bounding box center [283, 123] width 24 height 9
type input "[PERSON_NAME]"
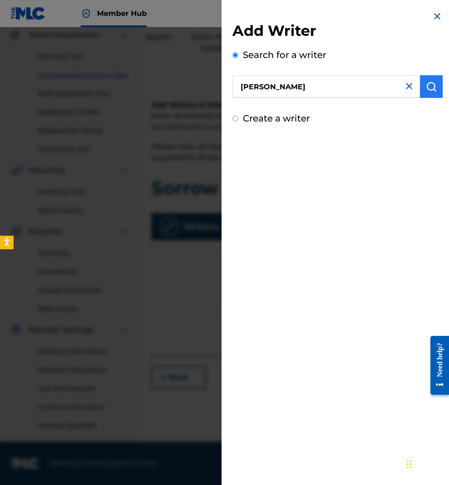
click at [436, 91] on button "submit" at bounding box center [431, 86] width 23 height 23
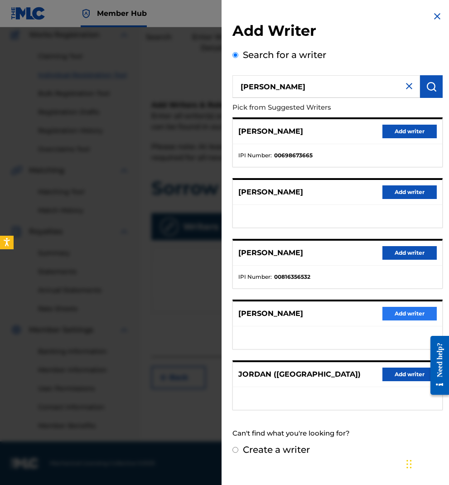
click at [413, 315] on button "Add writer" at bounding box center [409, 314] width 54 height 14
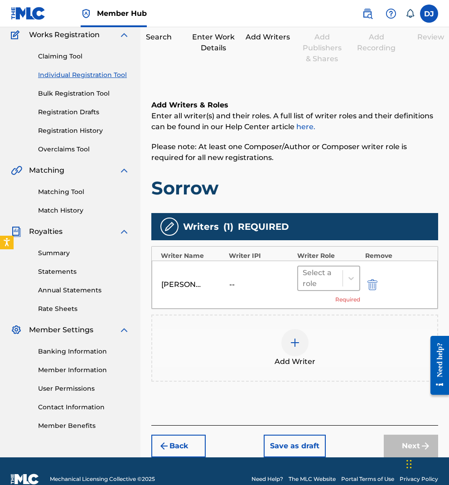
click at [327, 283] on div at bounding box center [320, 278] width 36 height 13
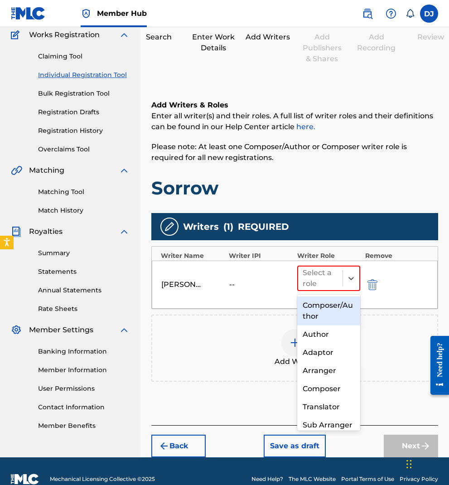
click at [336, 309] on div "Composer/Author" at bounding box center [328, 310] width 63 height 29
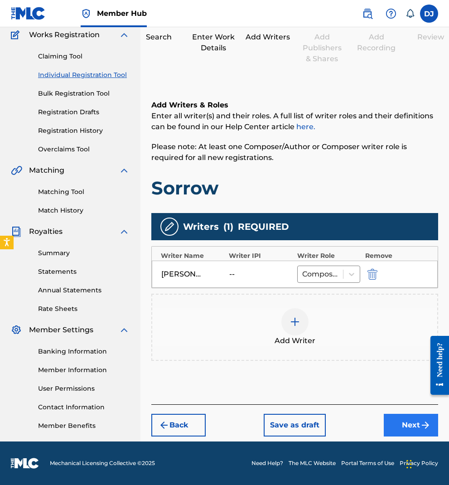
click at [412, 425] on button "Next" at bounding box center [411, 424] width 54 height 23
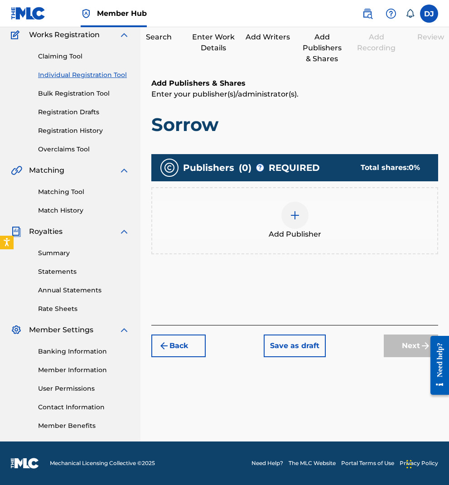
scroll to position [41, 0]
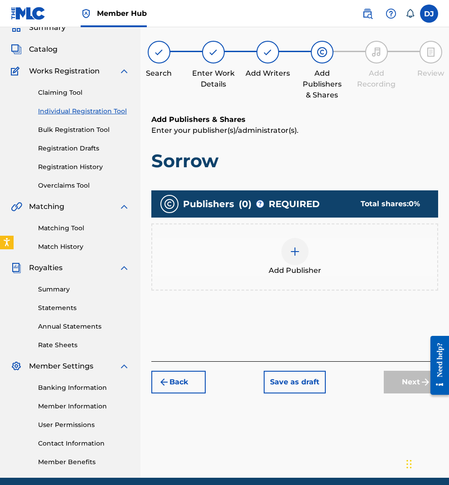
click at [297, 252] on img at bounding box center [294, 251] width 11 height 11
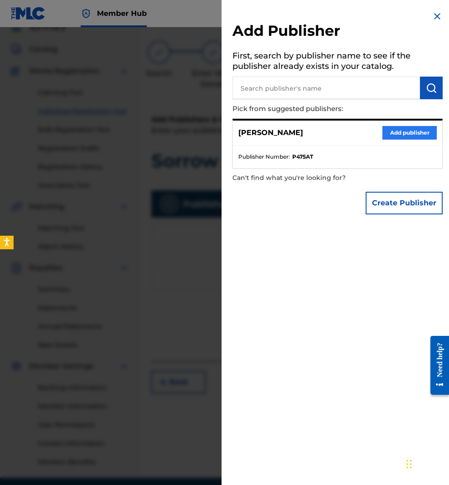
click at [403, 132] on button "Add publisher" at bounding box center [409, 133] width 54 height 14
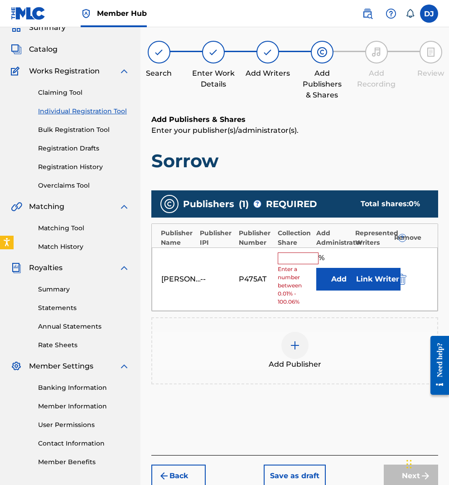
click at [295, 257] on input "text" at bounding box center [298, 258] width 41 height 12
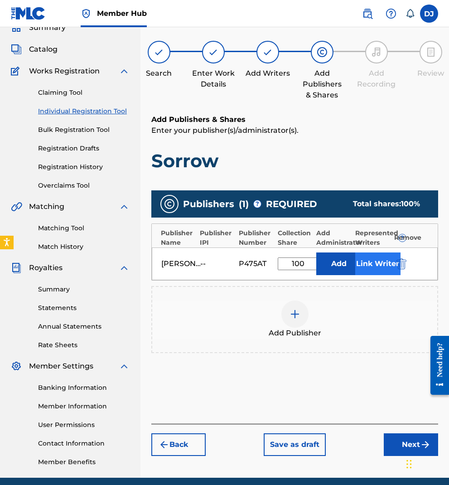
type input "100"
click at [384, 260] on button "Link Writer" at bounding box center [377, 263] width 45 height 23
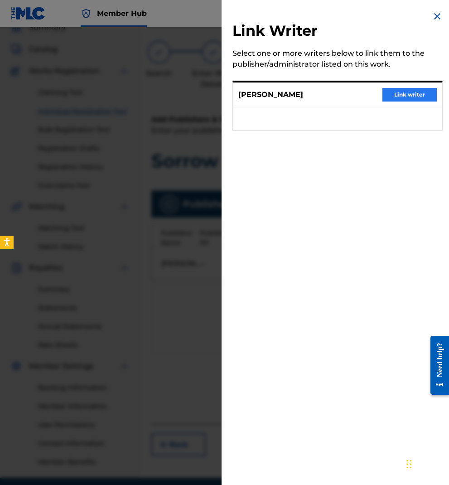
click at [404, 94] on button "Link writer" at bounding box center [409, 95] width 54 height 14
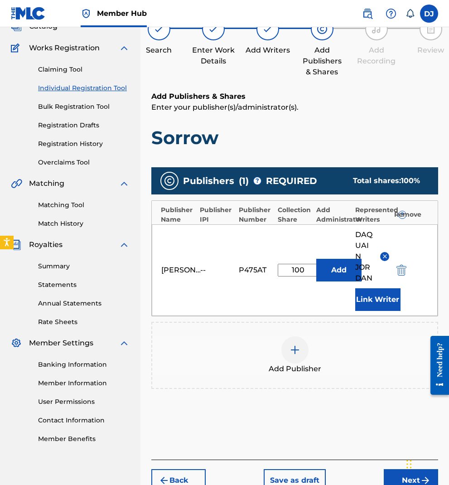
scroll to position [114, 0]
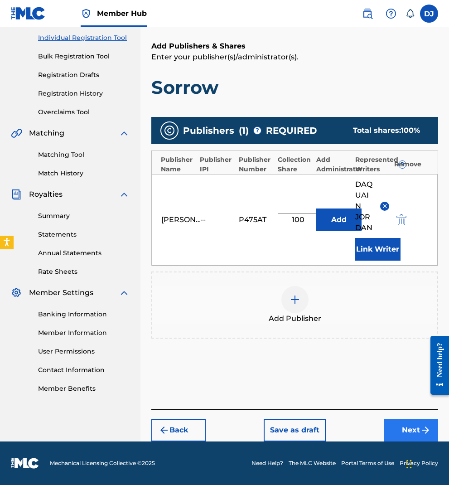
click at [415, 433] on button "Next" at bounding box center [411, 429] width 54 height 23
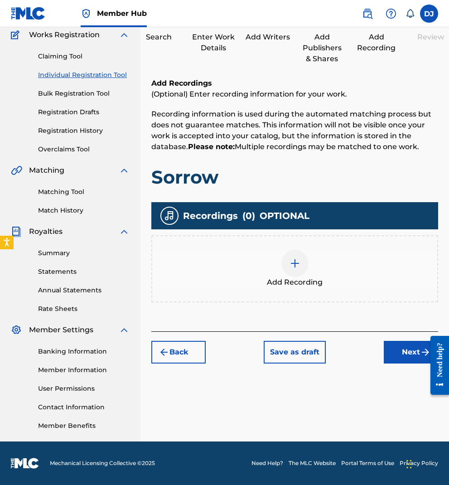
click at [297, 262] on img at bounding box center [294, 263] width 11 height 11
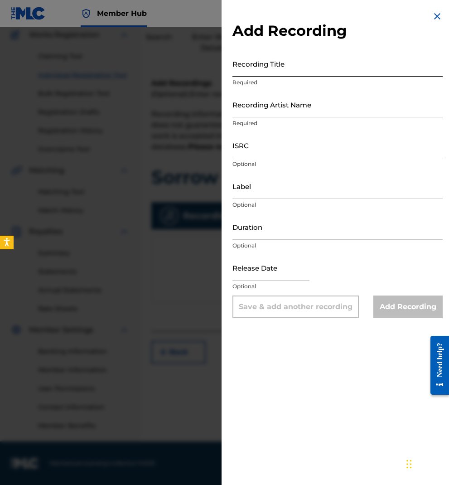
click at [272, 67] on input "Recording Title" at bounding box center [337, 64] width 210 height 26
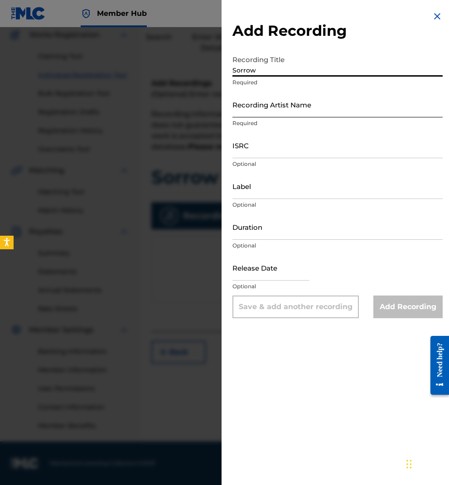
type input "Sorrow"
click at [269, 111] on input "Recording Artist Name" at bounding box center [337, 104] width 210 height 26
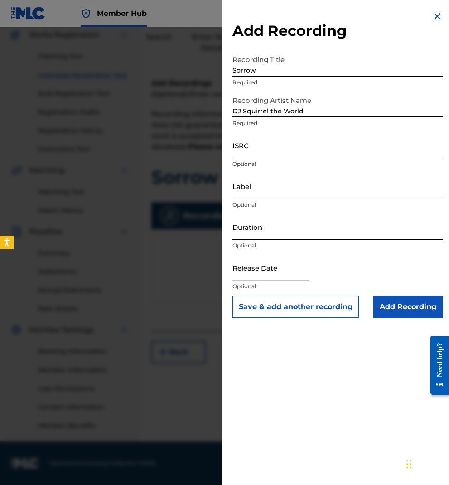
type input "DJ Squirrel the World"
click at [267, 234] on input "Duration" at bounding box center [337, 227] width 210 height 26
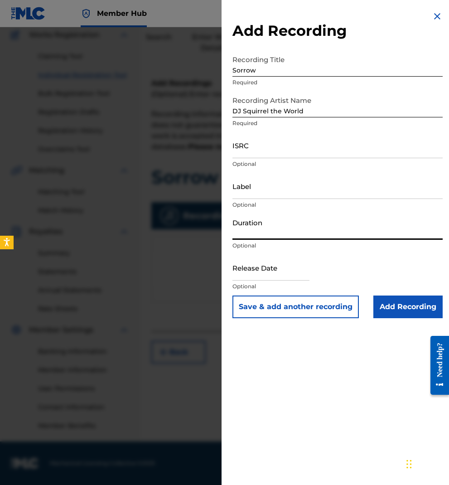
type input ")"
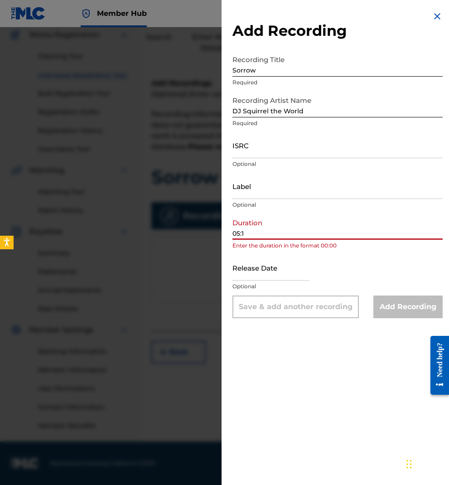
type input "05:13"
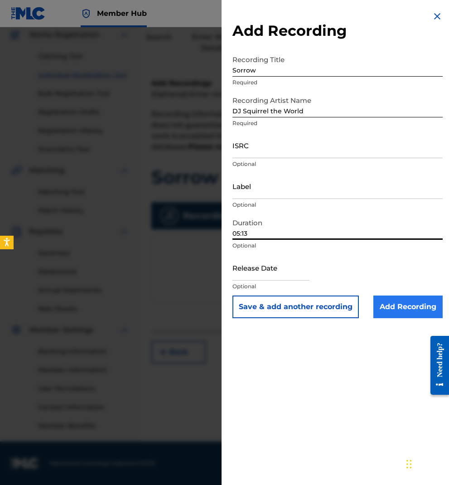
click at [393, 307] on input "Add Recording" at bounding box center [407, 306] width 69 height 23
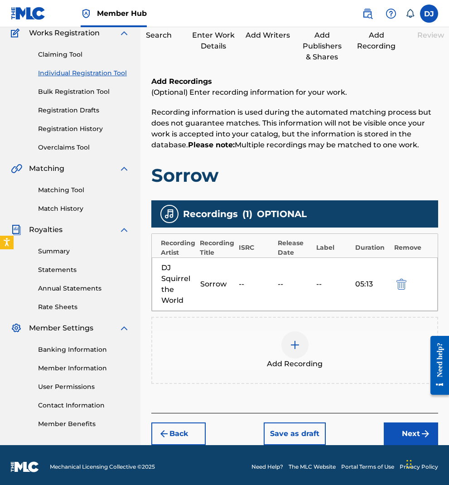
scroll to position [82, 0]
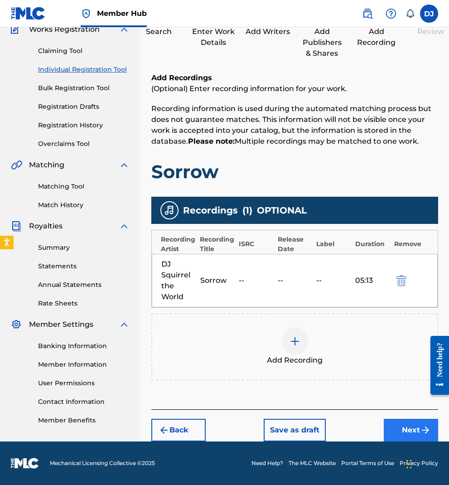
click at [414, 426] on button "Next" at bounding box center [411, 429] width 54 height 23
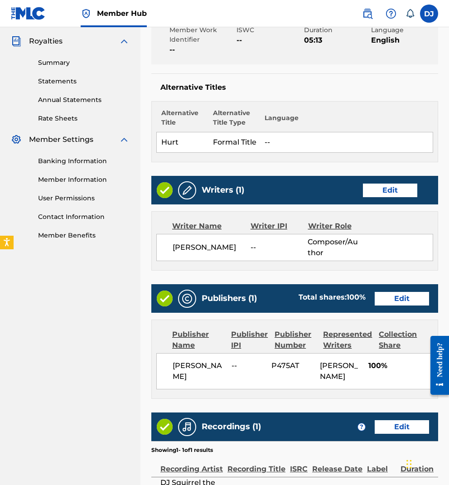
scroll to position [370, 0]
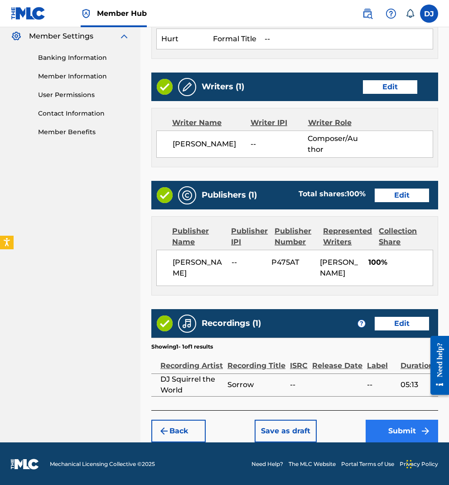
click at [415, 427] on button "Submit" at bounding box center [401, 430] width 72 height 23
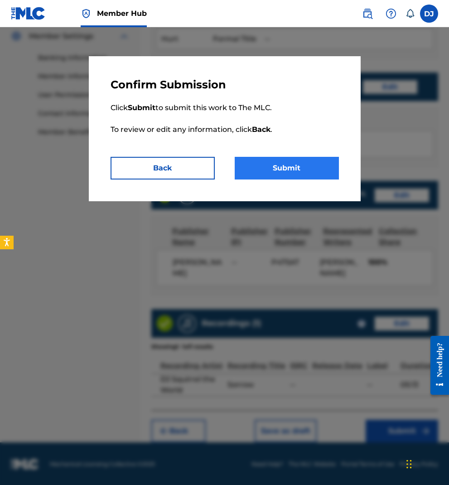
click at [301, 164] on button "Submit" at bounding box center [287, 168] width 104 height 23
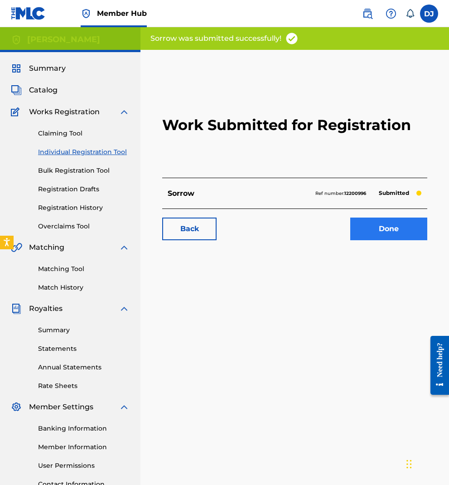
click at [392, 228] on link "Done" at bounding box center [388, 228] width 77 height 23
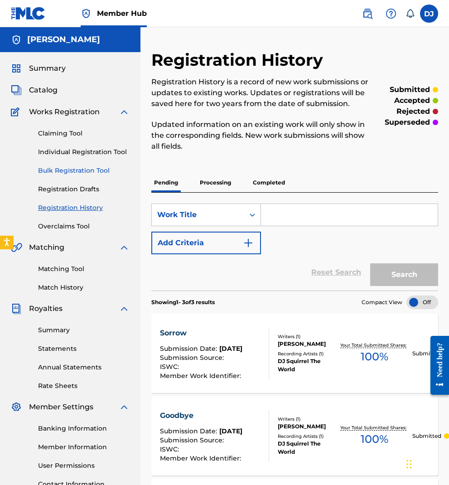
click at [78, 169] on link "Bulk Registration Tool" at bounding box center [83, 171] width 91 height 10
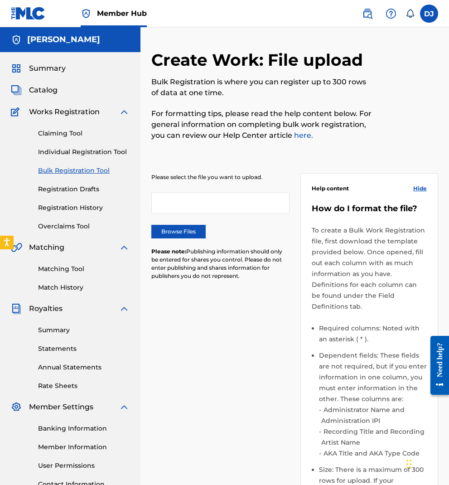
scroll to position [254, 0]
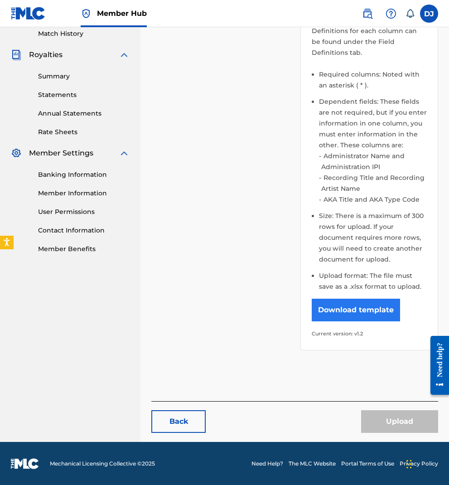
click at [364, 318] on button "Download template" at bounding box center [356, 309] width 88 height 23
